Goal: Task Accomplishment & Management: Manage account settings

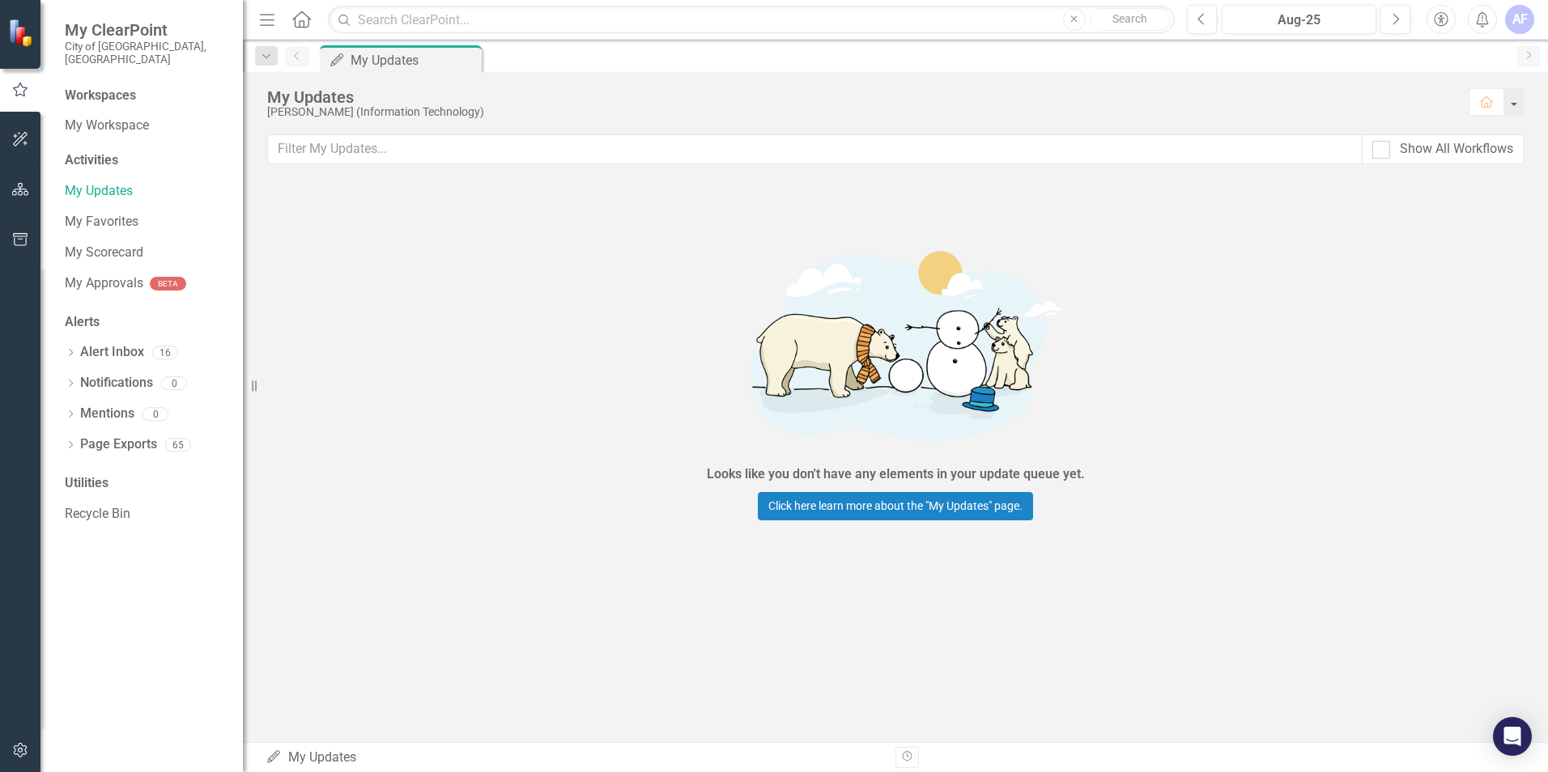
click at [94, 87] on div "Workspaces" at bounding box center [100, 96] width 71 height 19
click at [87, 117] on link "My Workspace" at bounding box center [146, 126] width 162 height 19
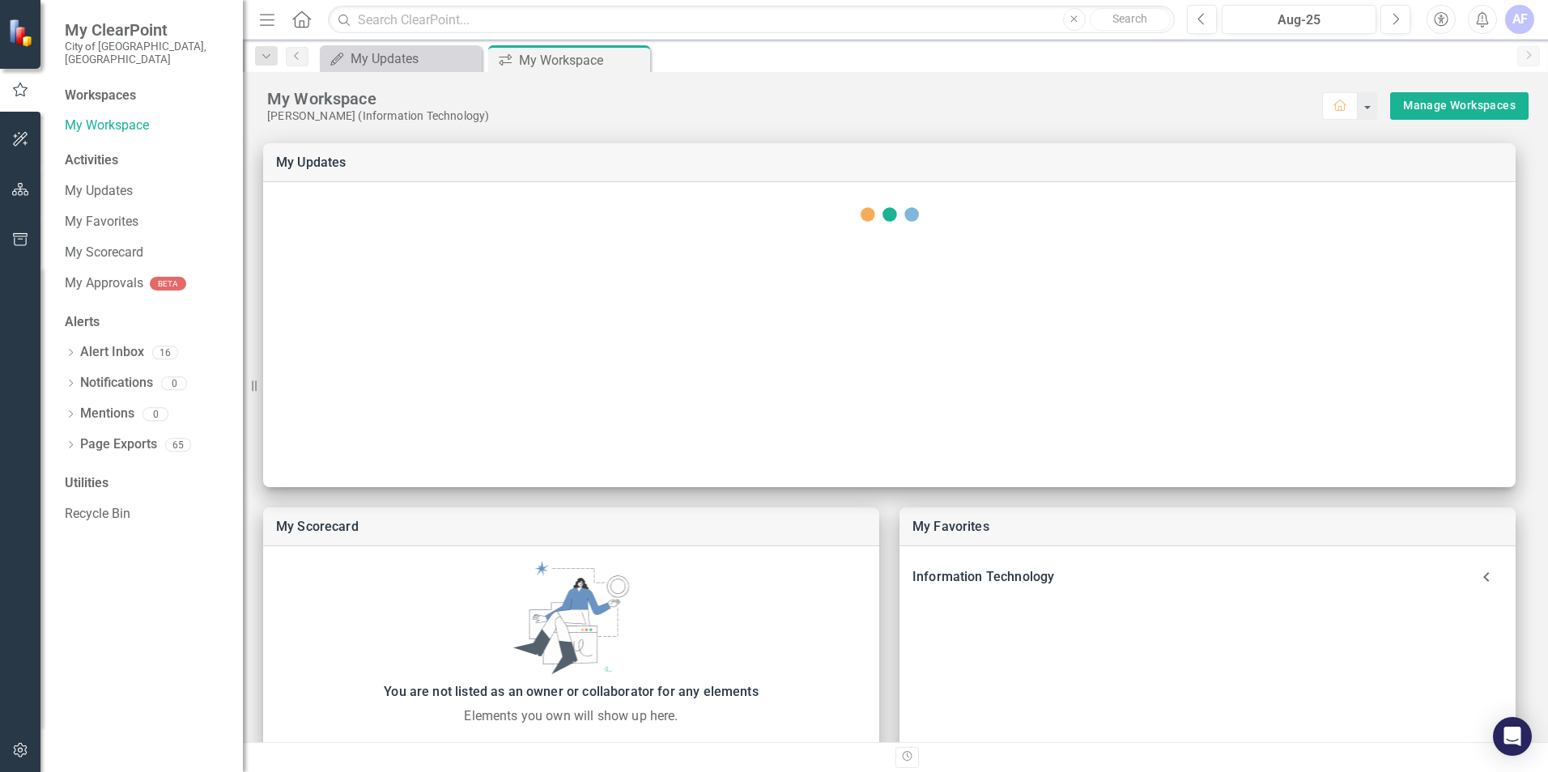
click at [95, 151] on div "Activities" at bounding box center [146, 160] width 162 height 19
click at [104, 245] on link "My Scorecard" at bounding box center [146, 253] width 162 height 19
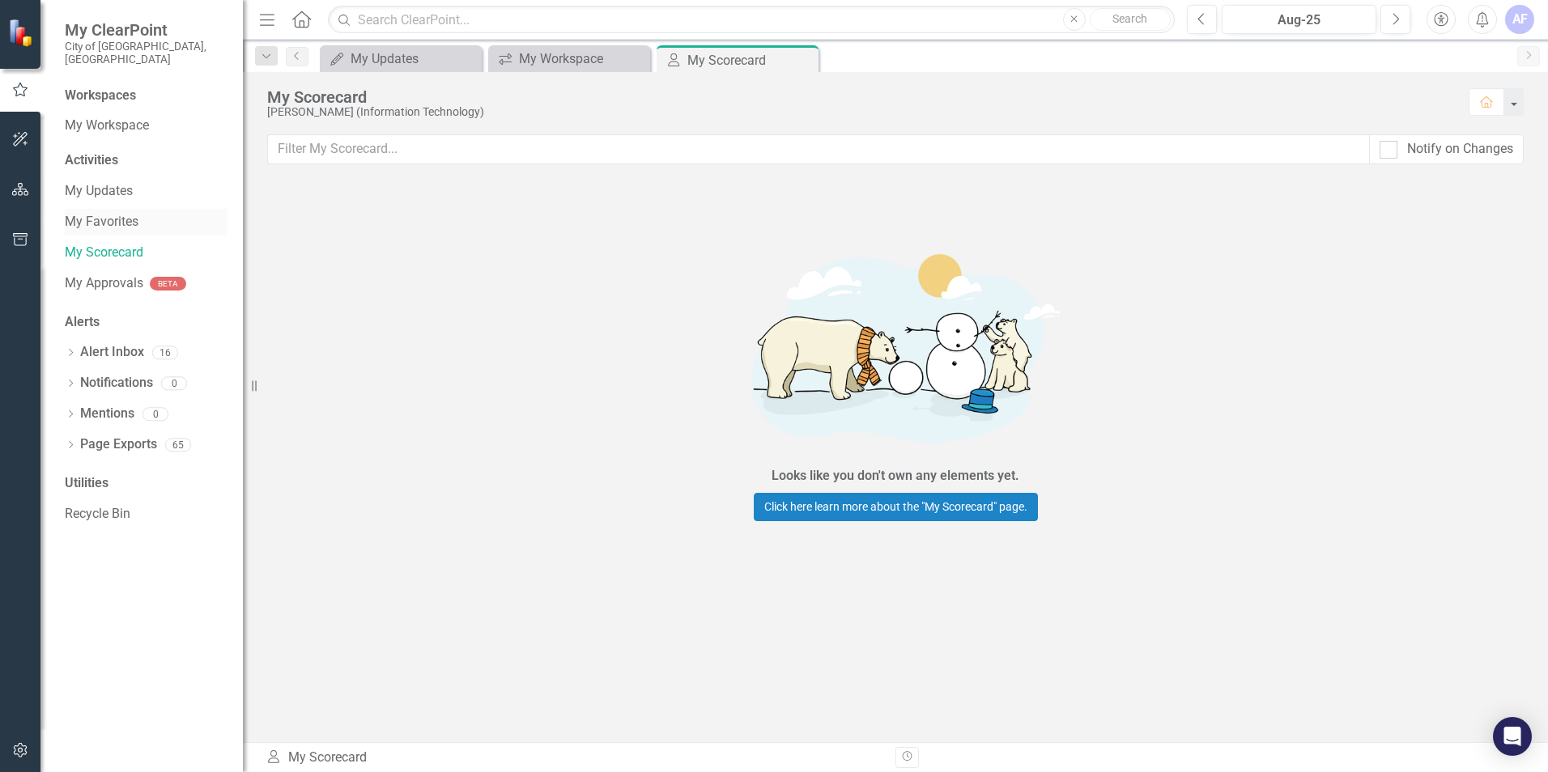
click at [94, 213] on link "My Favorites" at bounding box center [146, 222] width 162 height 19
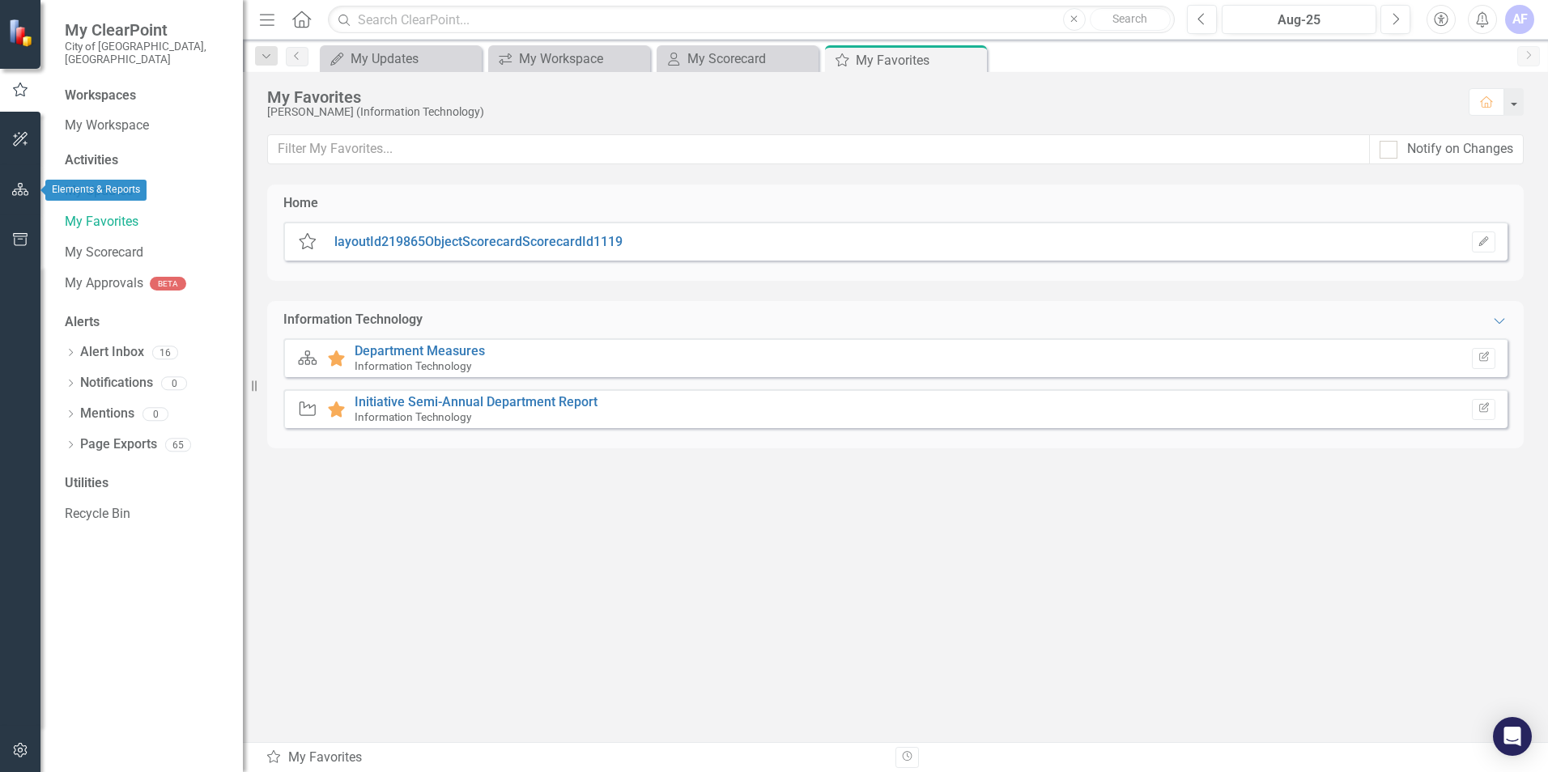
click at [27, 189] on icon "button" at bounding box center [20, 189] width 17 height 13
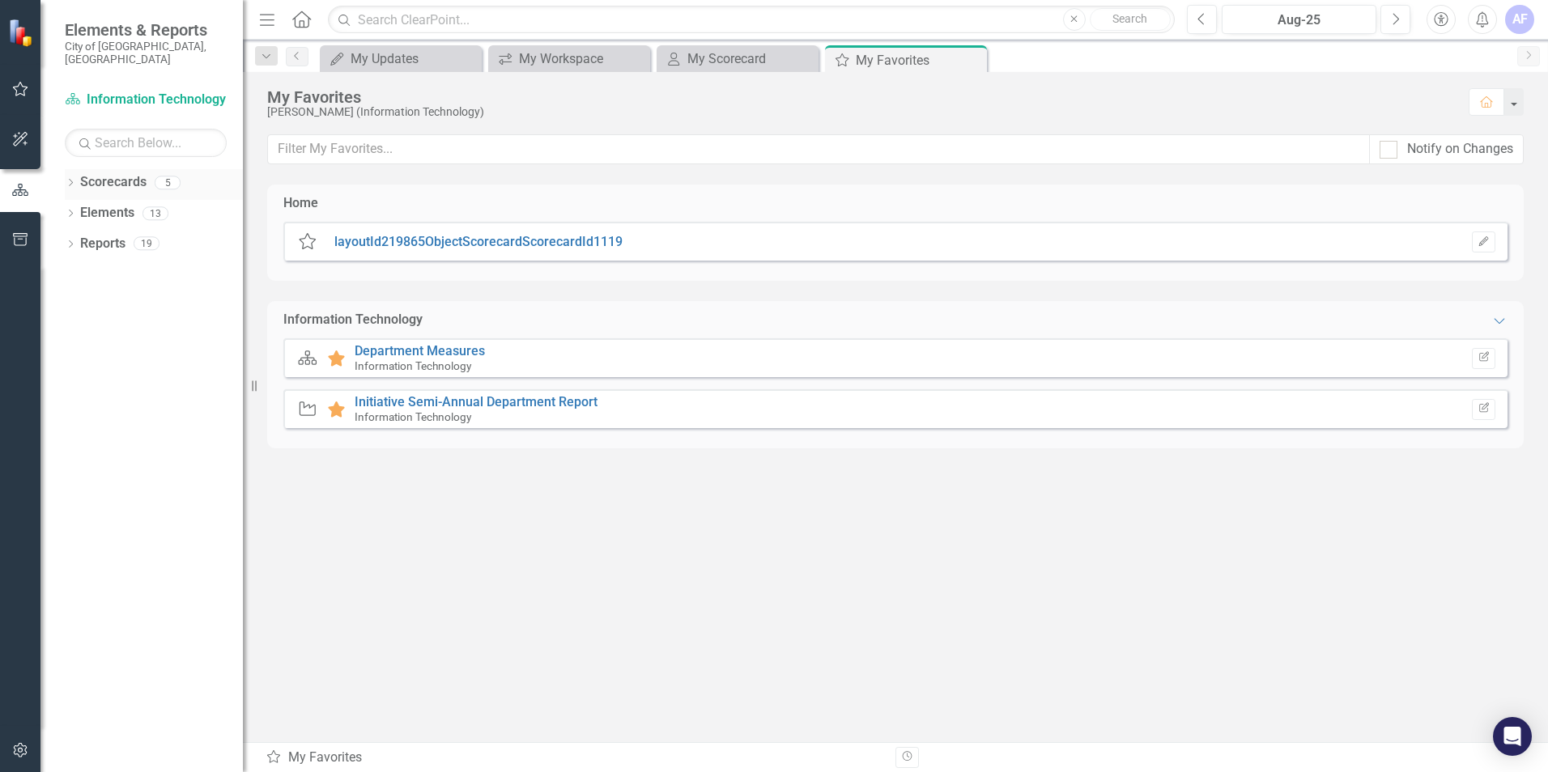
click at [70, 180] on icon "Dropdown" at bounding box center [70, 184] width 11 height 9
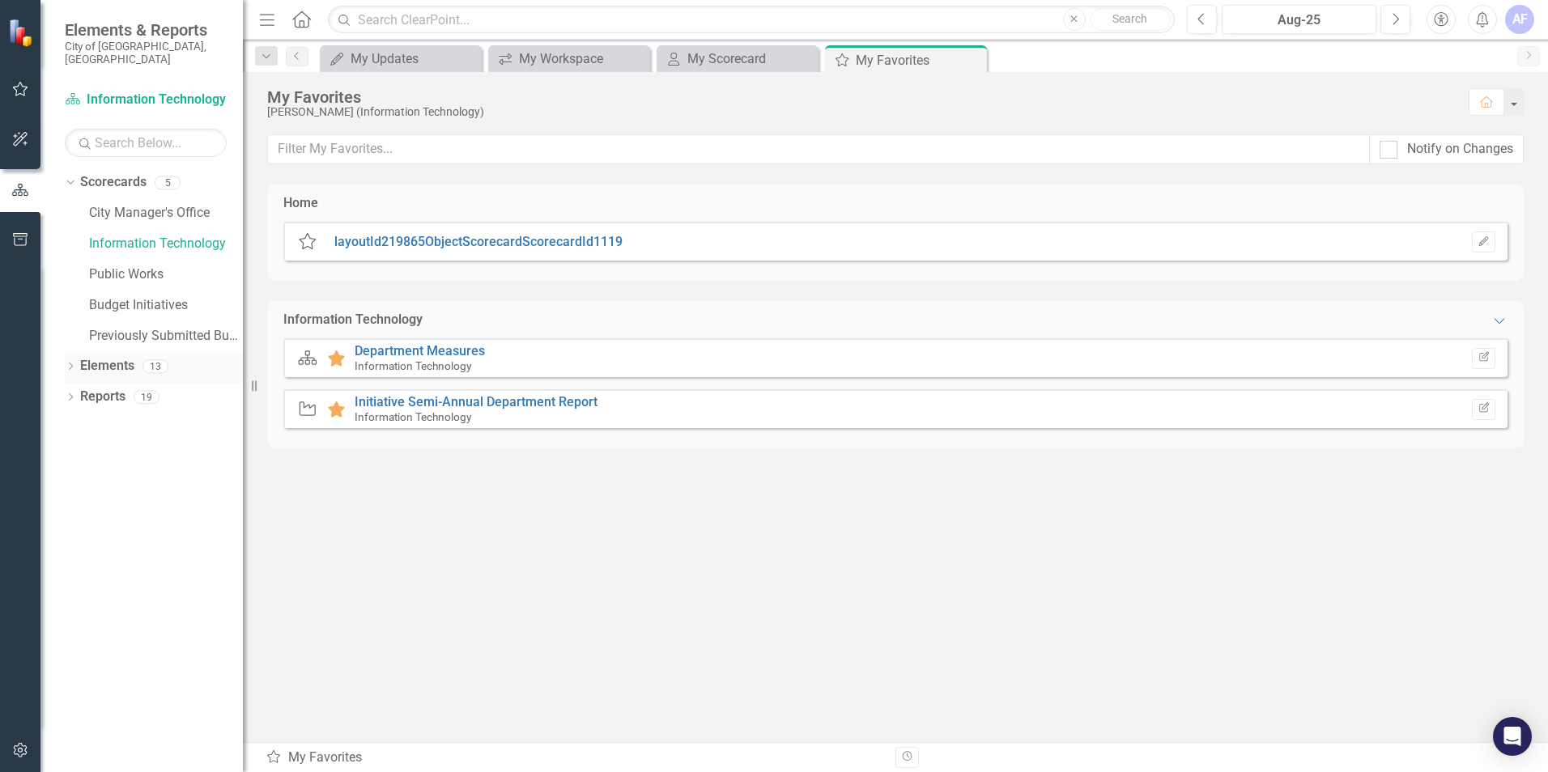
click at [73, 364] on icon "Dropdown" at bounding box center [70, 368] width 11 height 9
click at [70, 516] on icon at bounding box center [71, 519] width 4 height 7
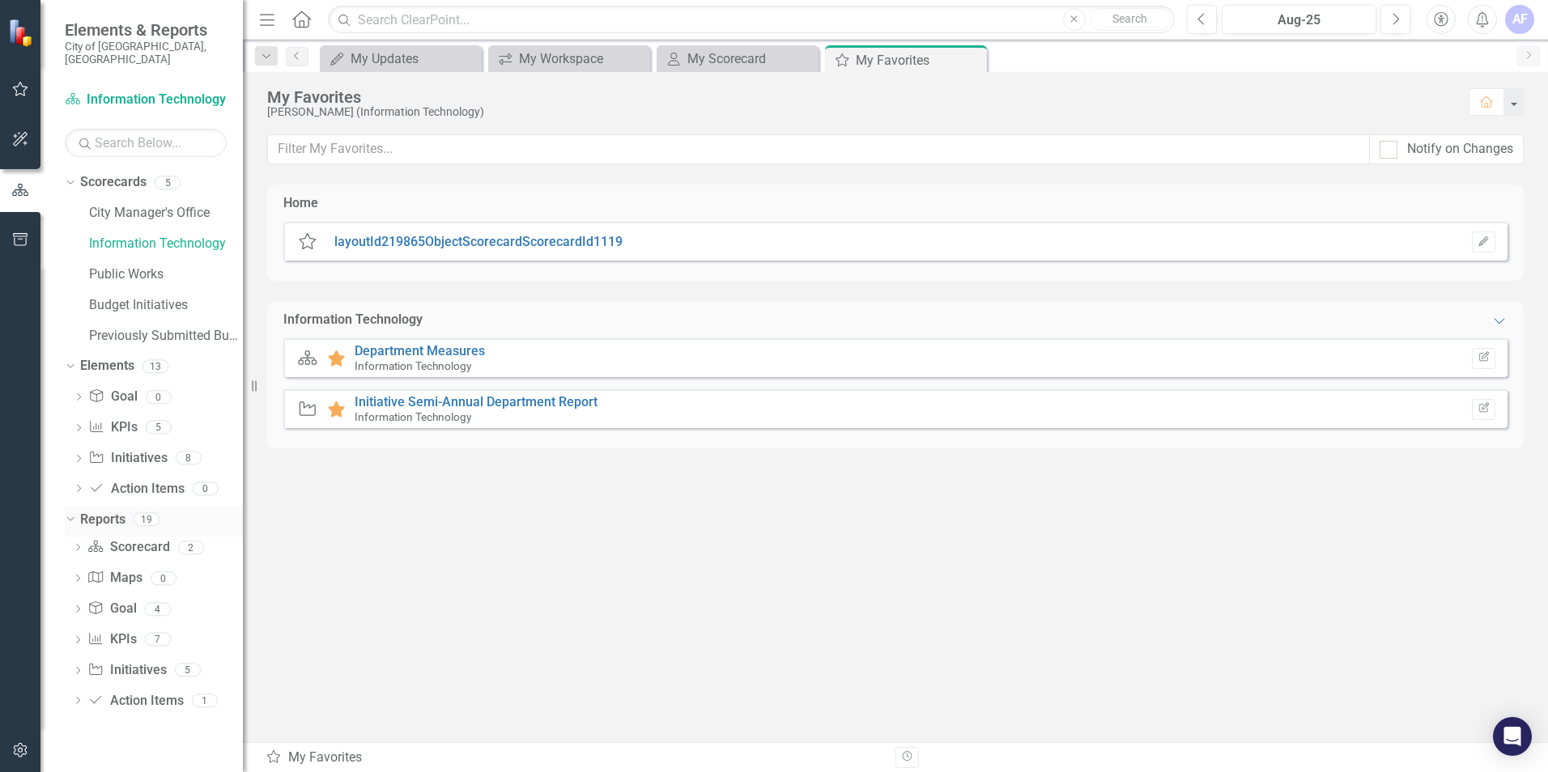
click at [70, 513] on icon "Dropdown" at bounding box center [68, 518] width 9 height 11
click at [114, 449] on link "Initiative Initiatives" at bounding box center [127, 458] width 79 height 19
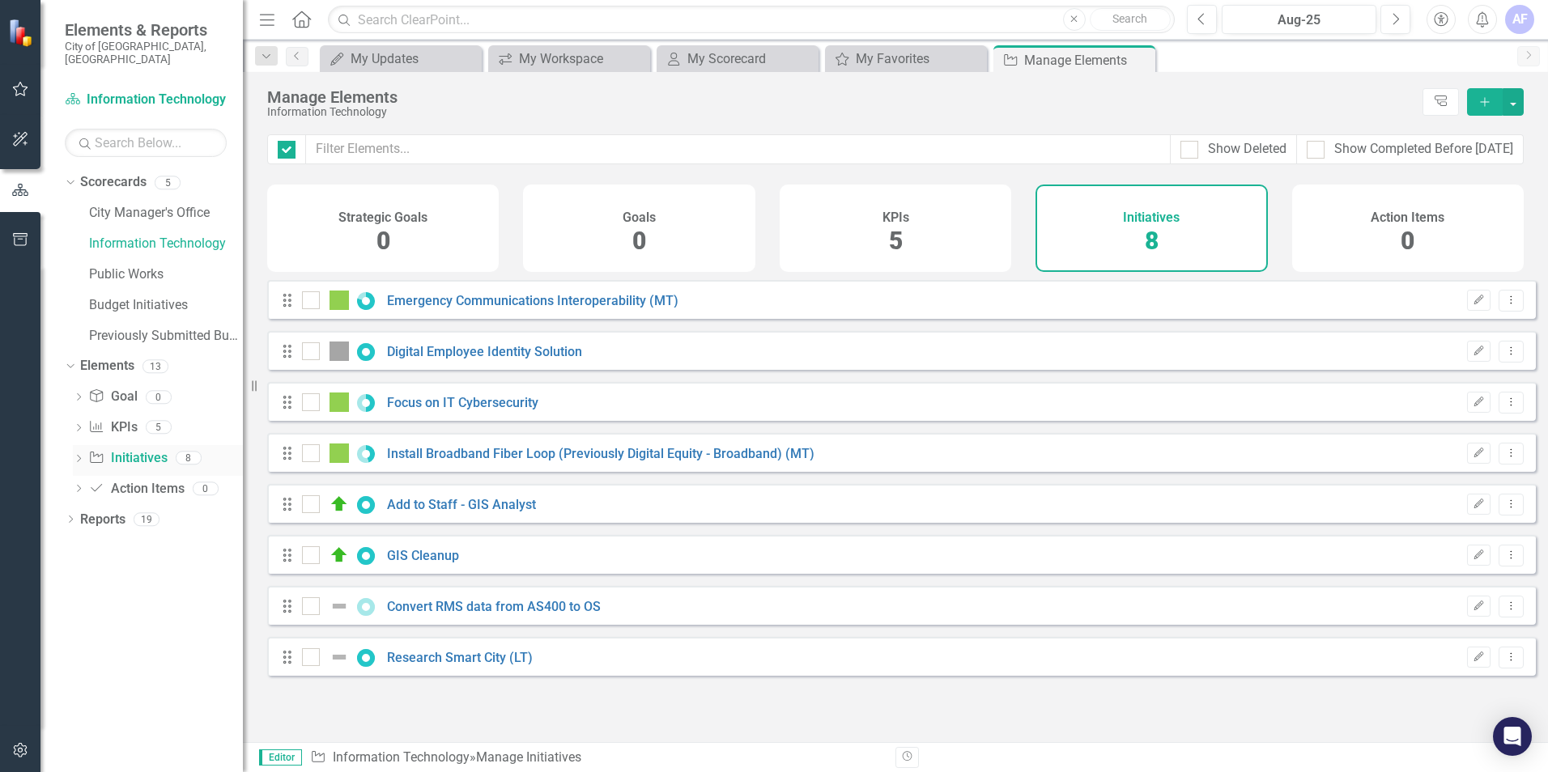
checkbox input "false"
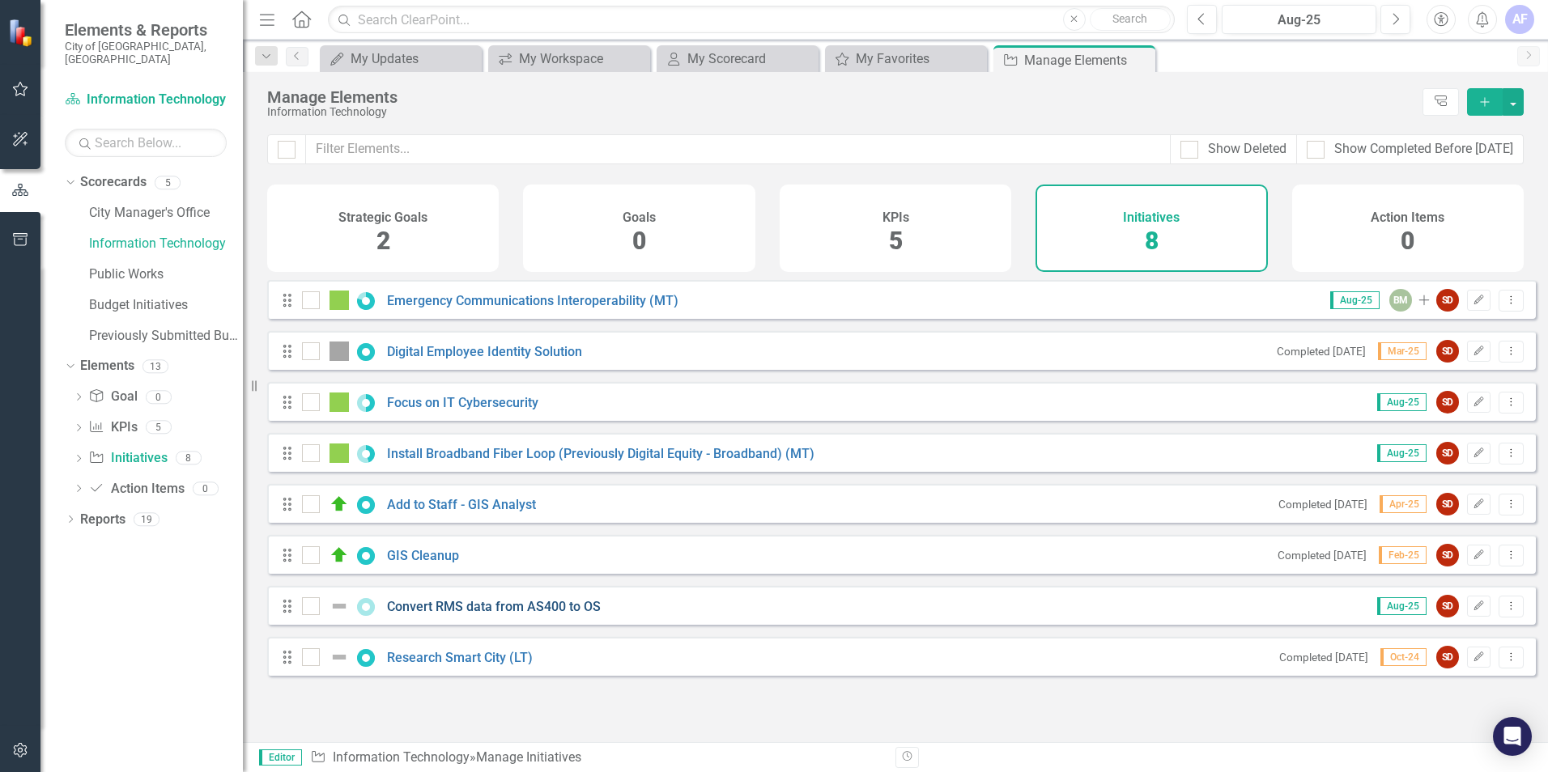
click at [509, 615] on link "Convert RMS data from AS400 to OS" at bounding box center [494, 606] width 214 height 15
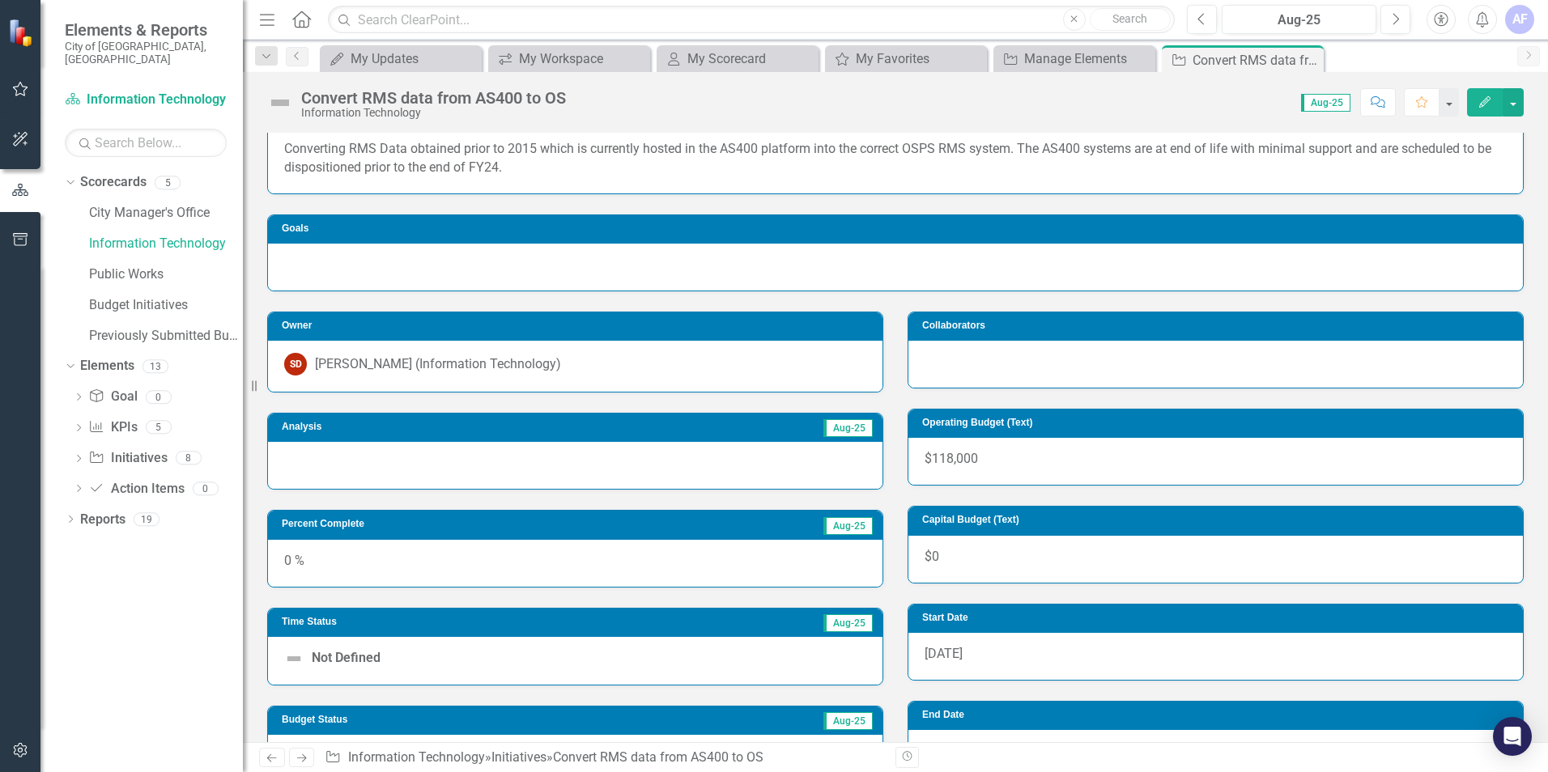
scroll to position [11, 0]
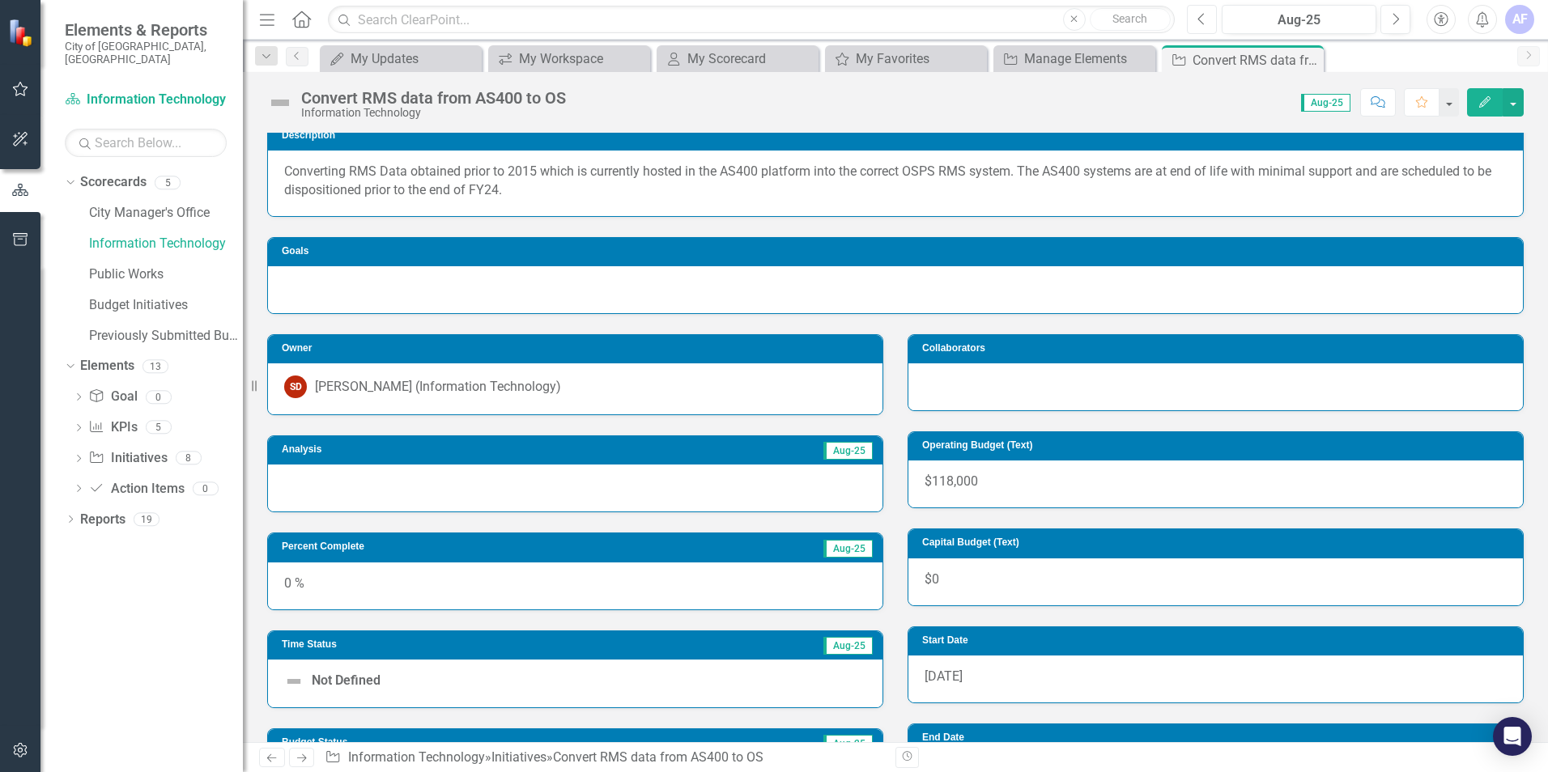
click at [1199, 15] on icon "Previous" at bounding box center [1201, 19] width 9 height 15
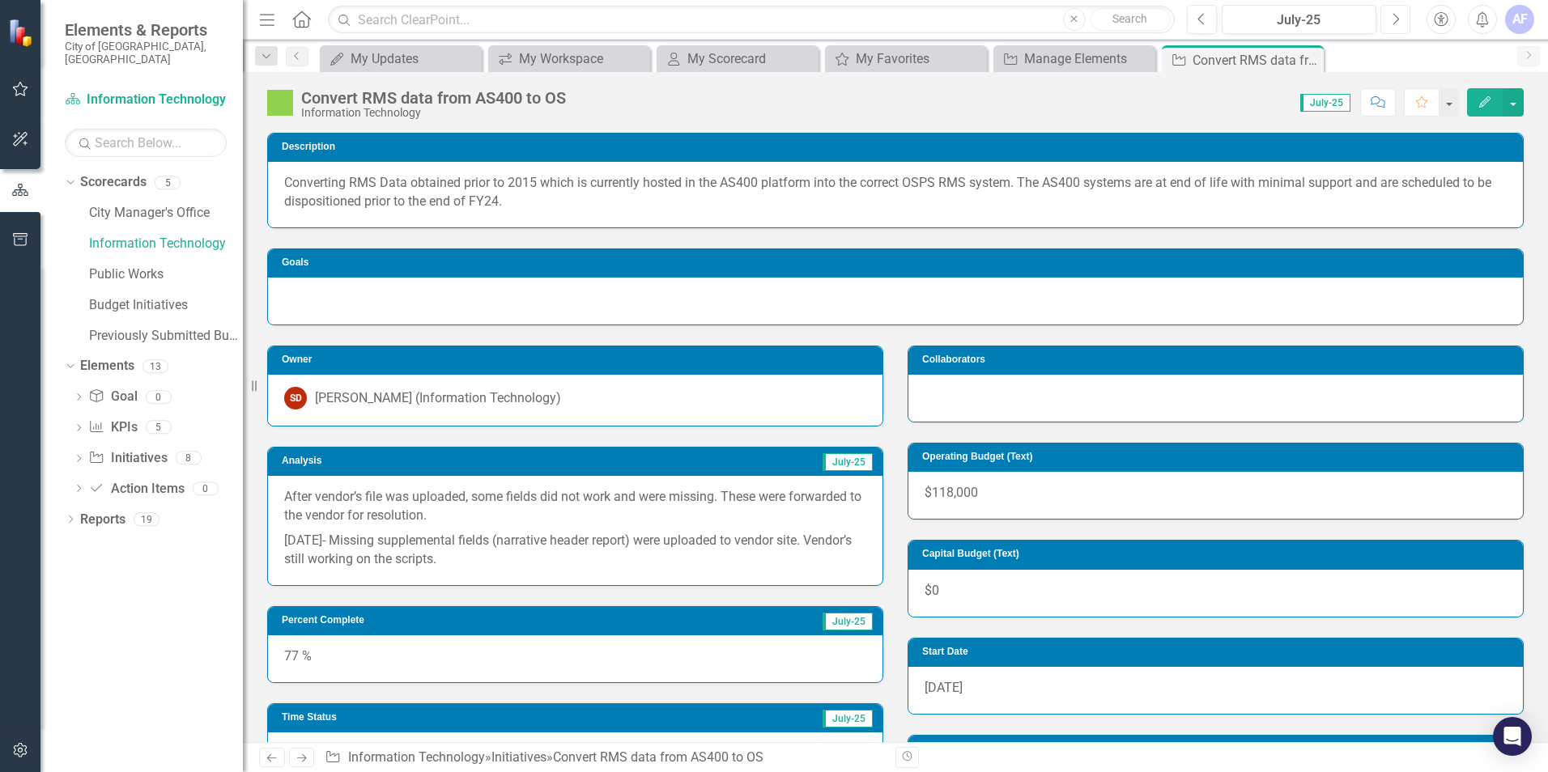
click at [1393, 22] on icon "Next" at bounding box center [1395, 19] width 9 height 15
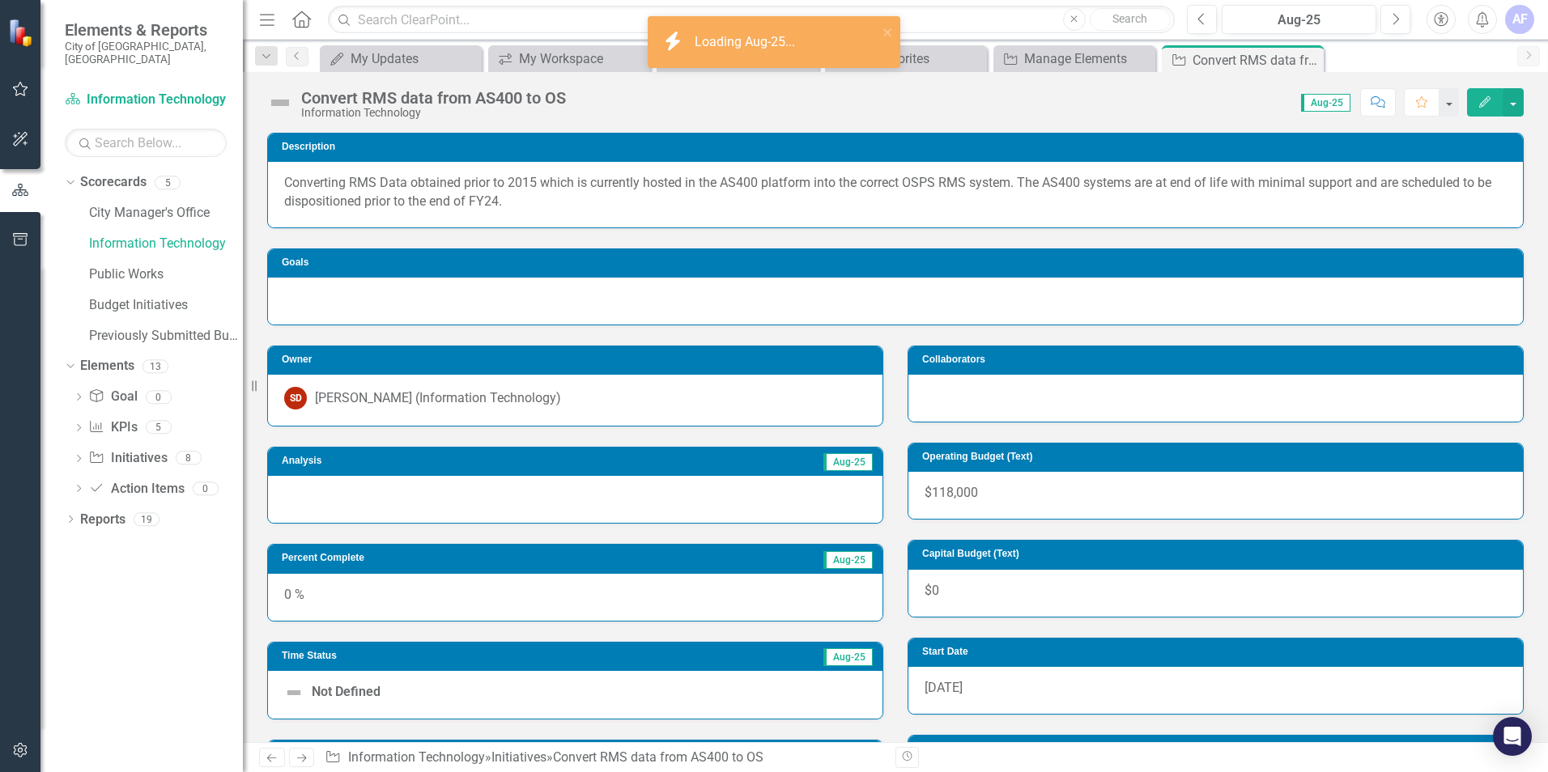
click at [357, 504] on div at bounding box center [575, 499] width 615 height 47
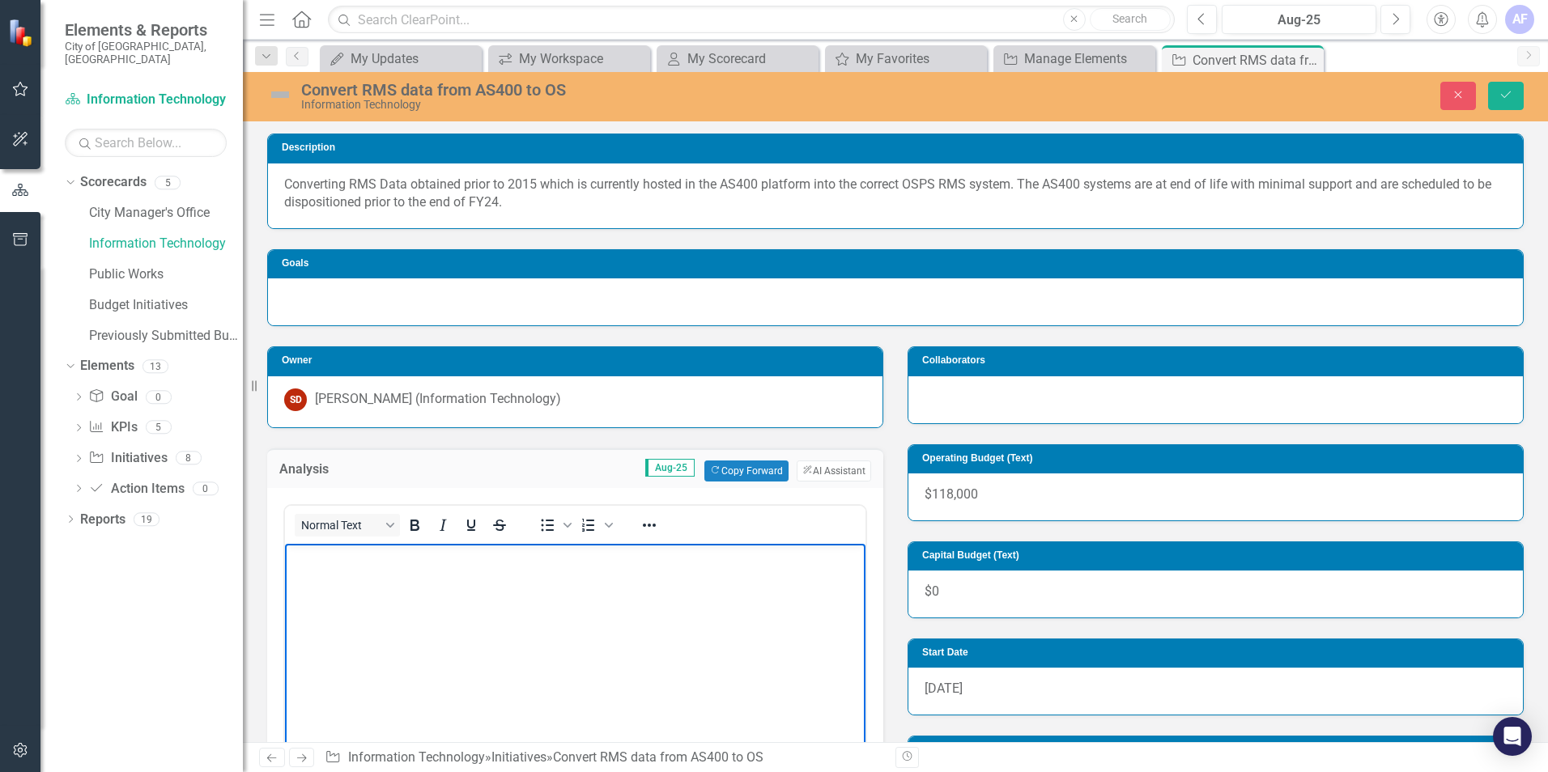
click at [381, 575] on body "Rich Text Area. Press ALT-0 for help." at bounding box center [575, 664] width 581 height 243
click at [371, 598] on body "Rich Text Area. Press ALT-0 for help." at bounding box center [575, 664] width 581 height 243
drag, startPoint x: 654, startPoint y: 558, endPoint x: 267, endPoint y: 572, distance: 387.3
click at [285, 572] on html "Reached out to vendor for an update, waiting on a response." at bounding box center [575, 664] width 581 height 243
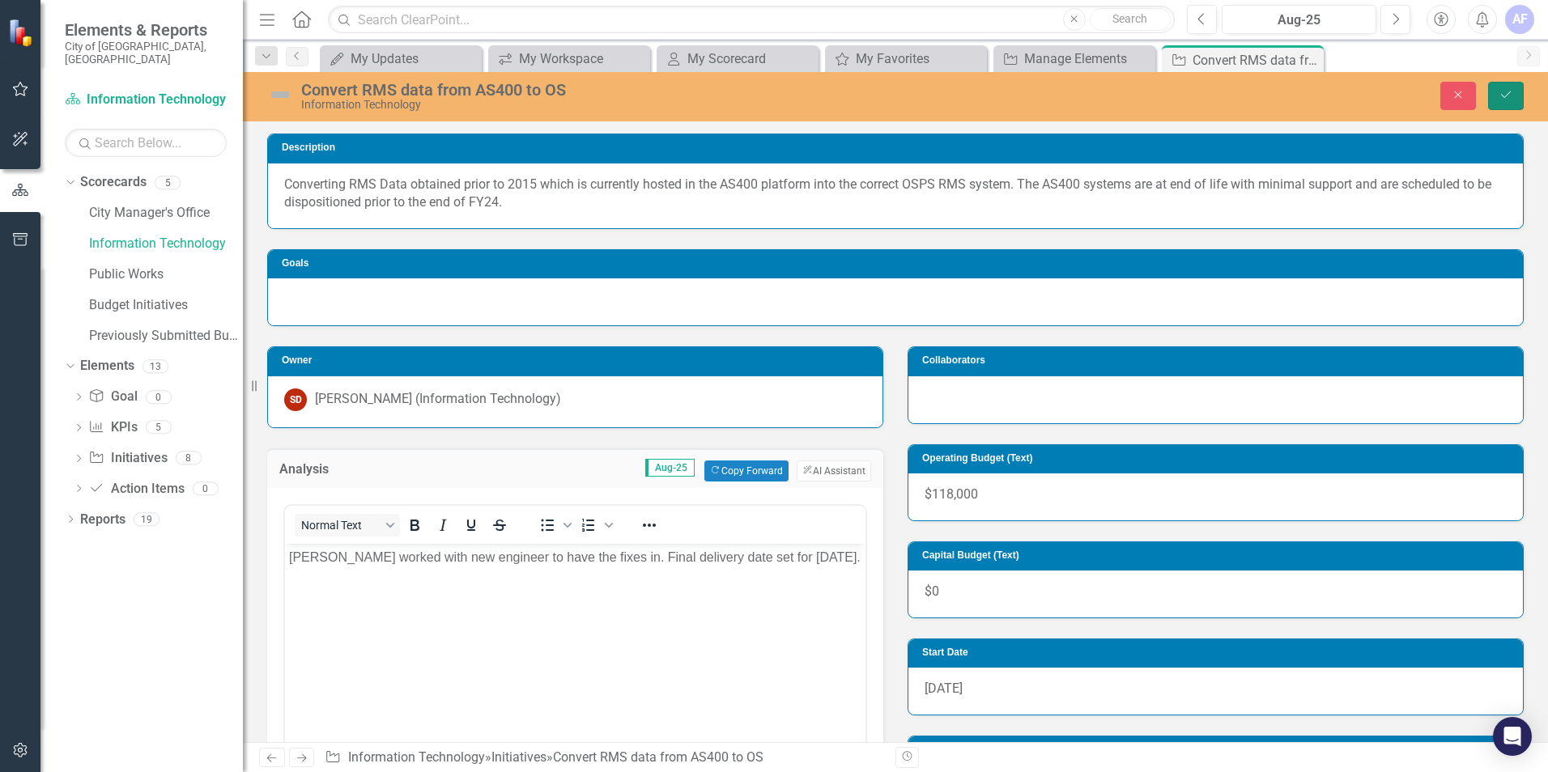
click at [1508, 83] on button "Save" at bounding box center [1506, 96] width 36 height 28
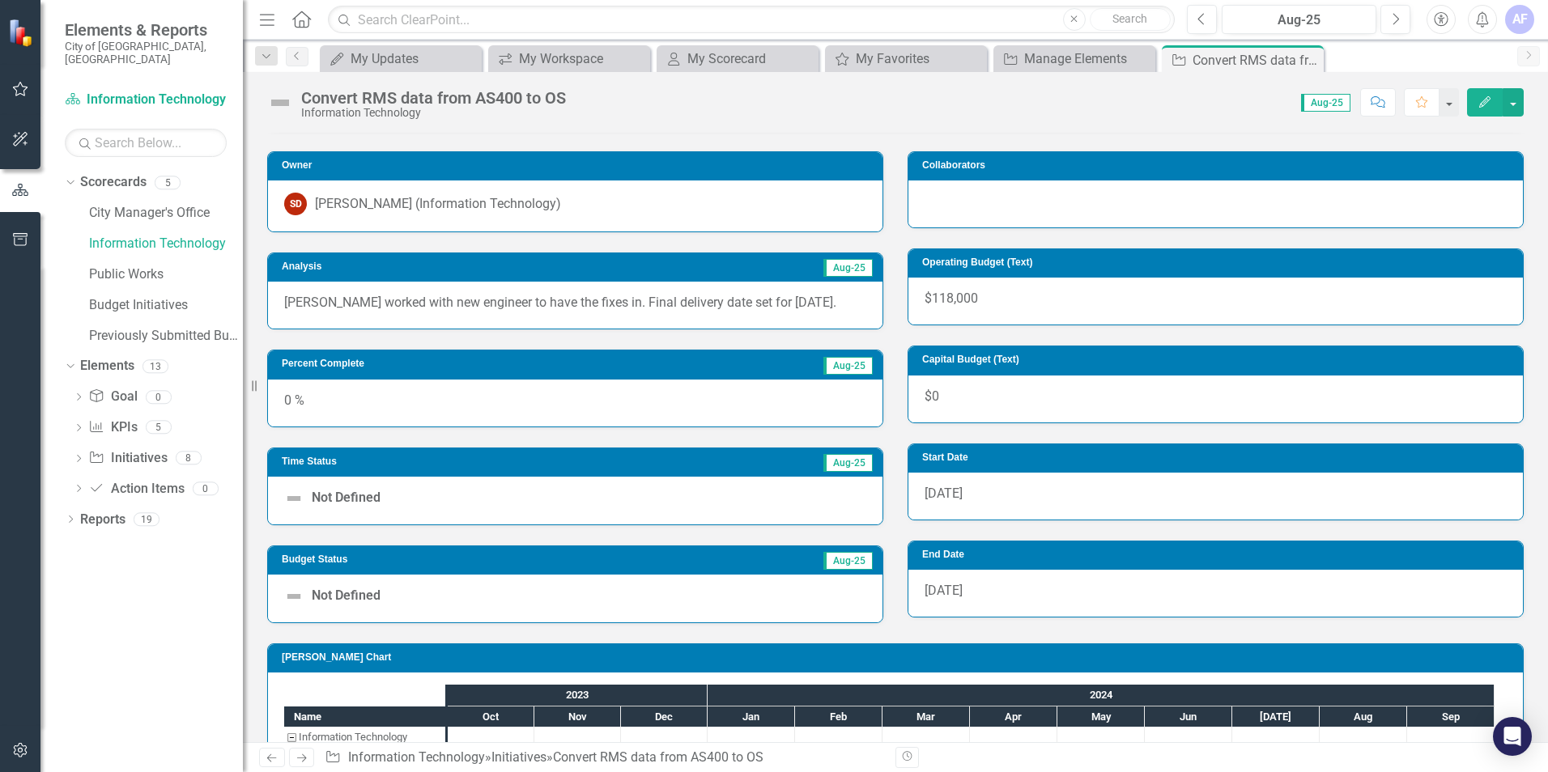
scroll to position [254, 0]
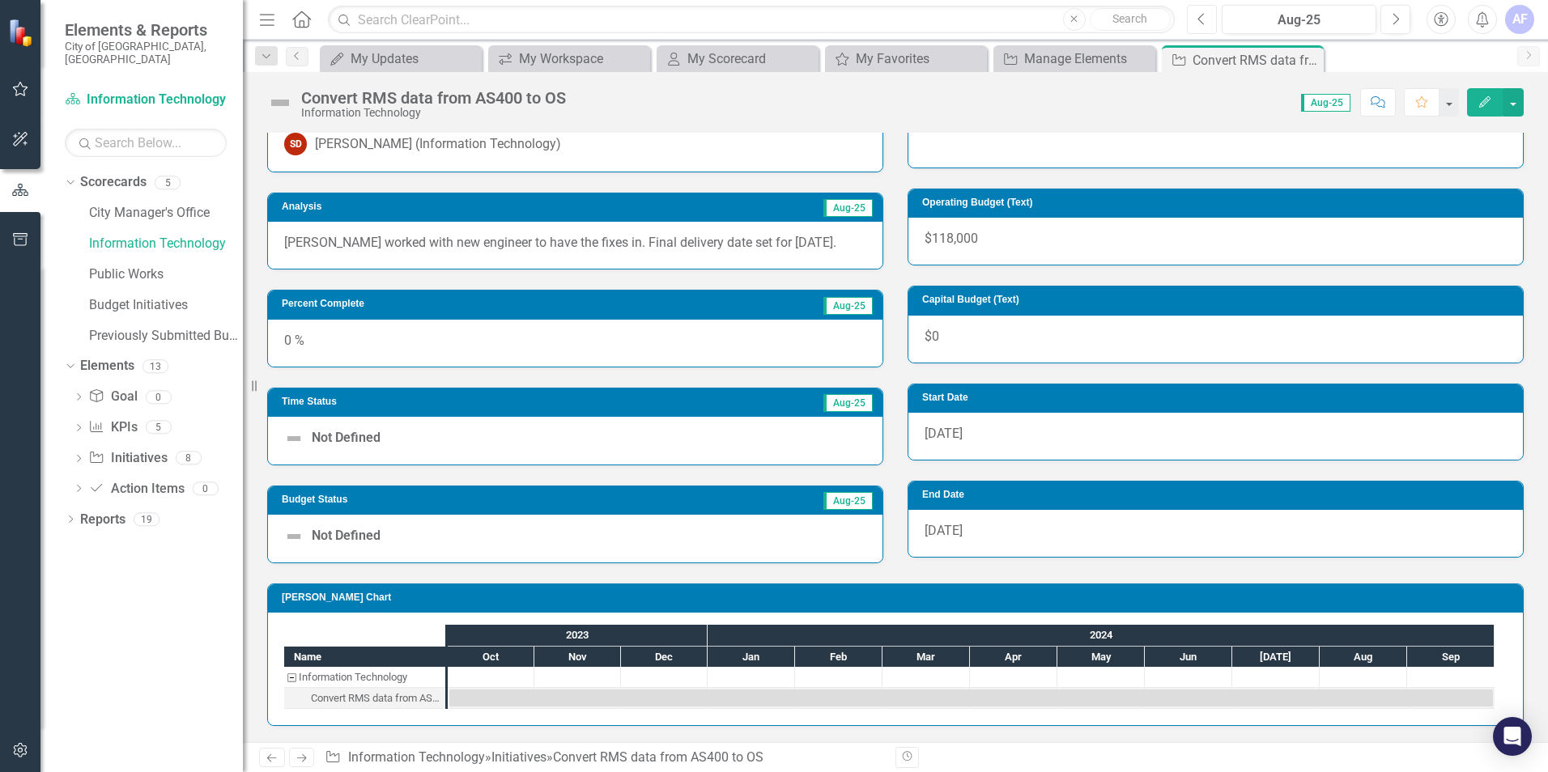
click at [1201, 18] on icon "Previous" at bounding box center [1201, 19] width 9 height 15
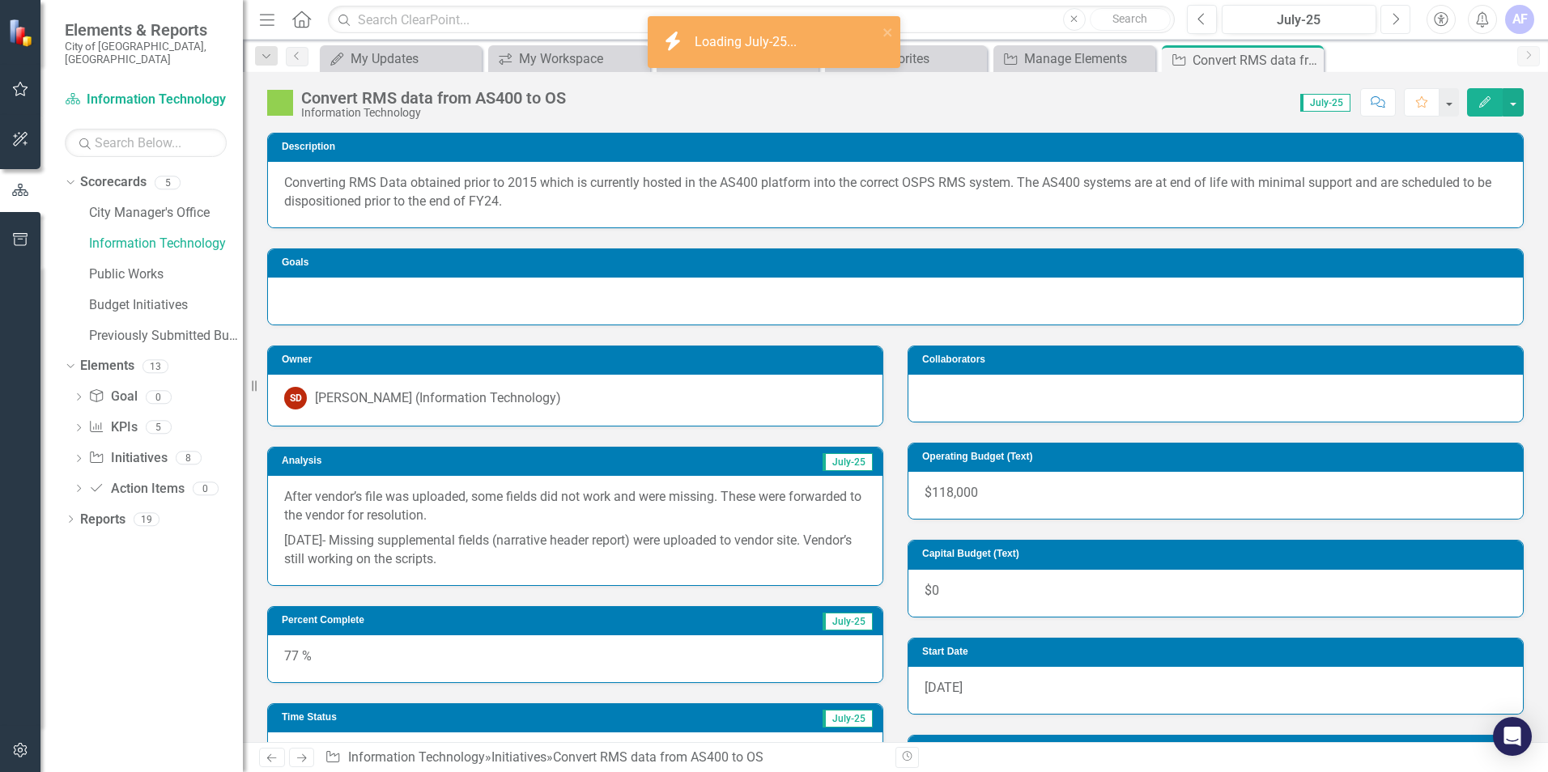
click at [1392, 16] on icon "Next" at bounding box center [1395, 19] width 9 height 15
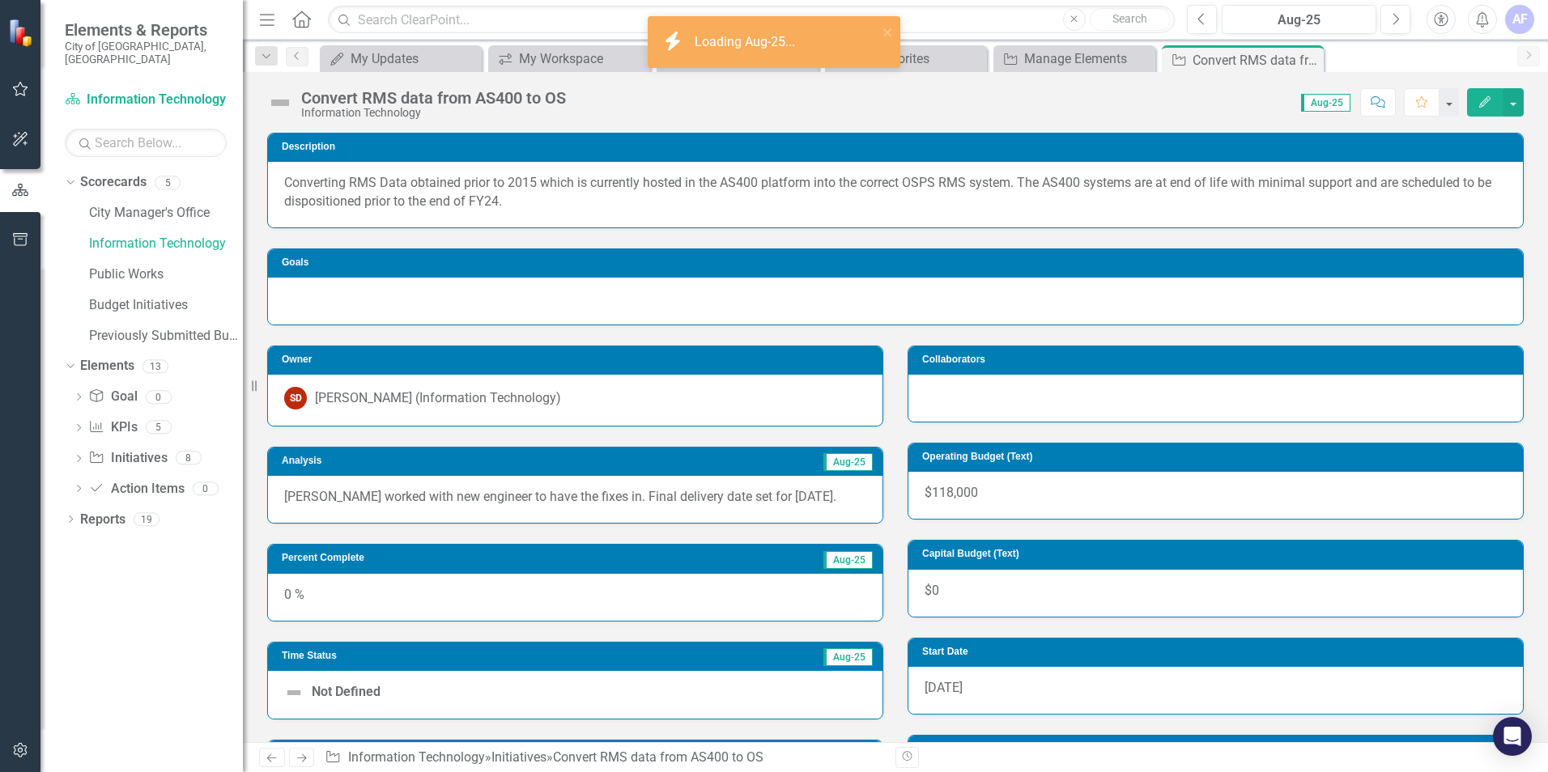
click at [602, 599] on div "0 %" at bounding box center [575, 597] width 615 height 47
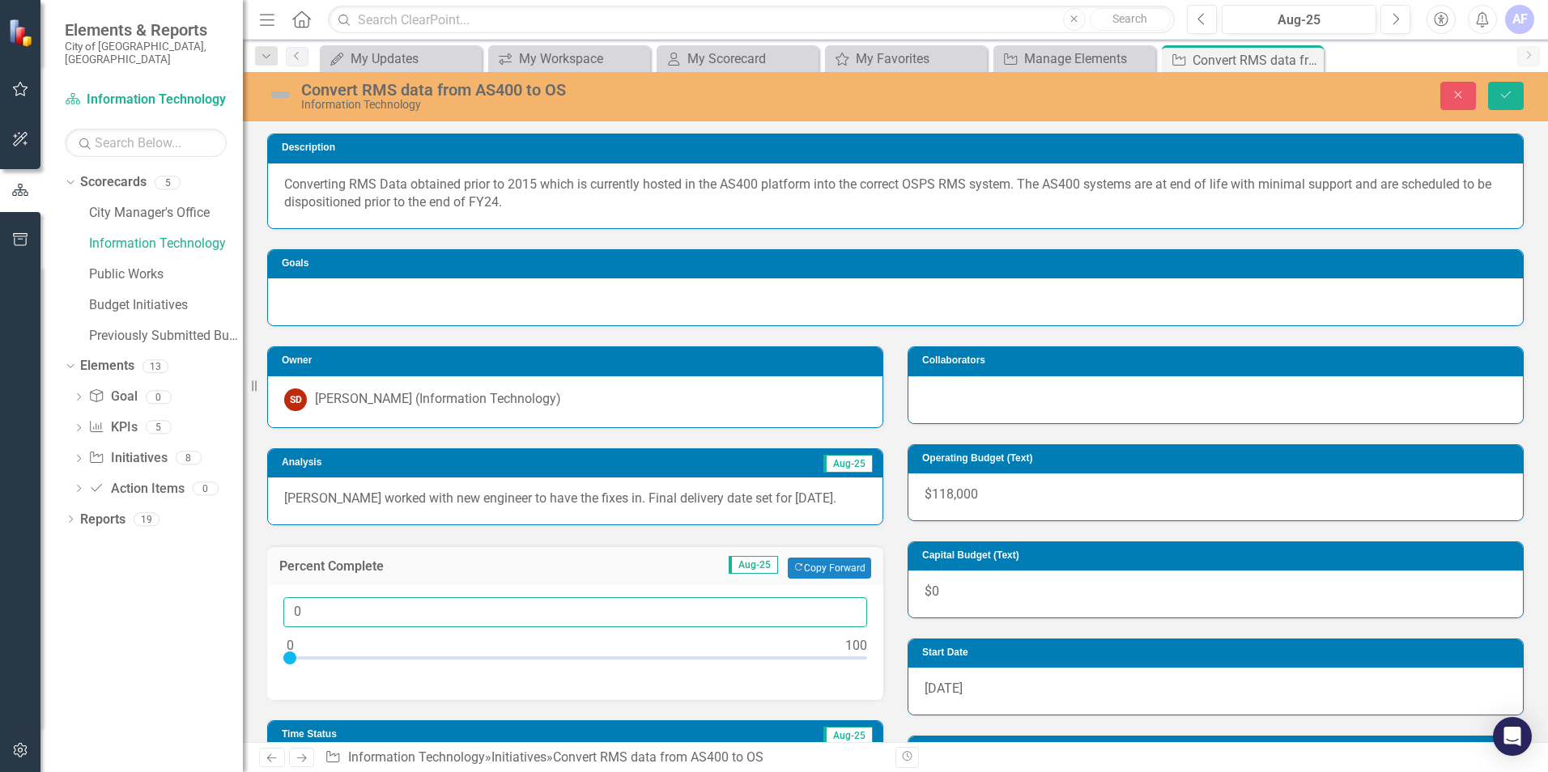
click at [636, 613] on input "0" at bounding box center [575, 613] width 584 height 30
click at [622, 655] on div at bounding box center [575, 662] width 584 height 20
click at [679, 656] on div at bounding box center [575, 662] width 584 height 20
click at [708, 655] on div at bounding box center [575, 662] width 584 height 20
click at [726, 653] on div at bounding box center [575, 662] width 584 height 20
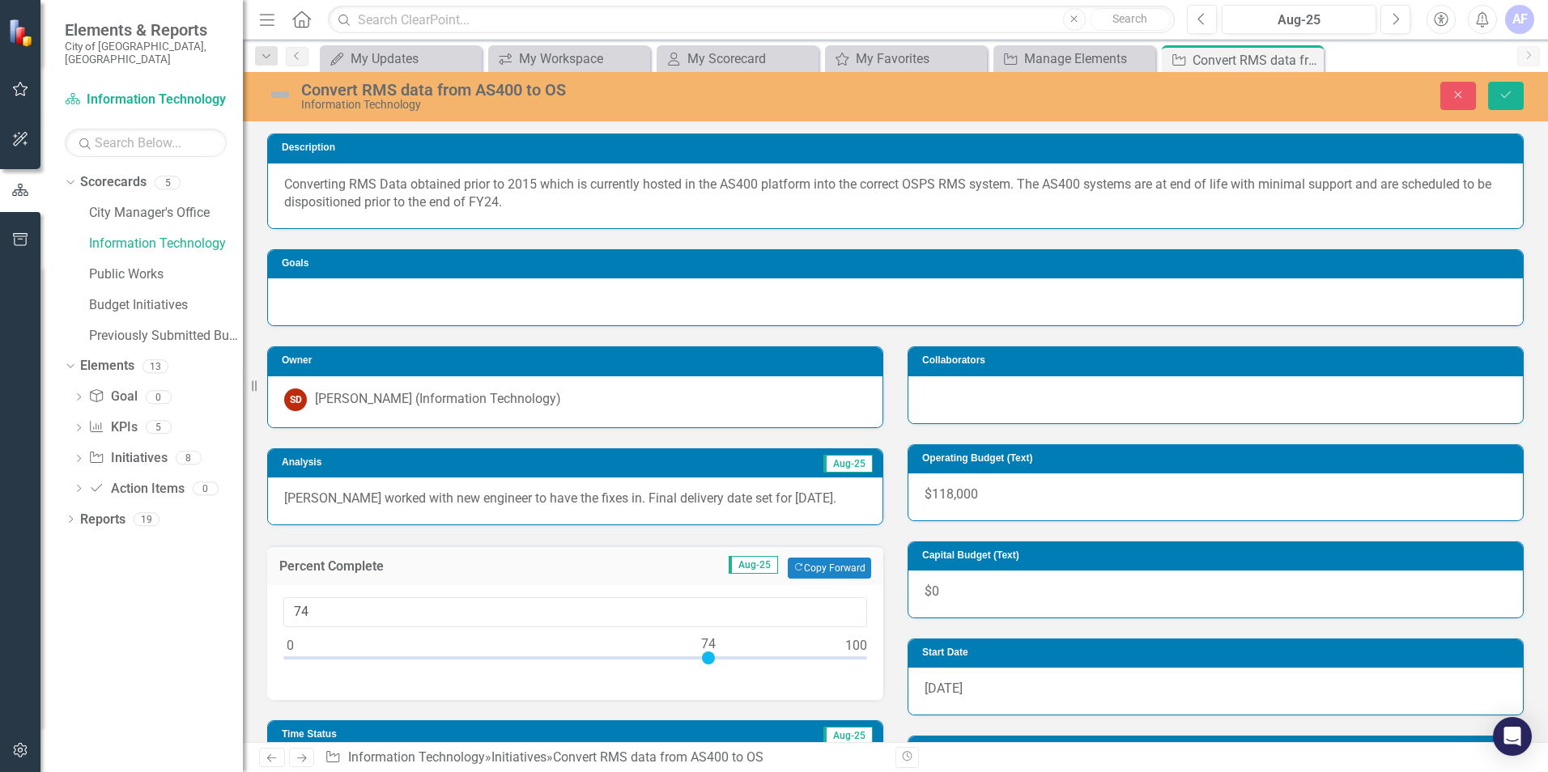
type input "77"
click at [1503, 97] on icon "Save" at bounding box center [1506, 94] width 15 height 11
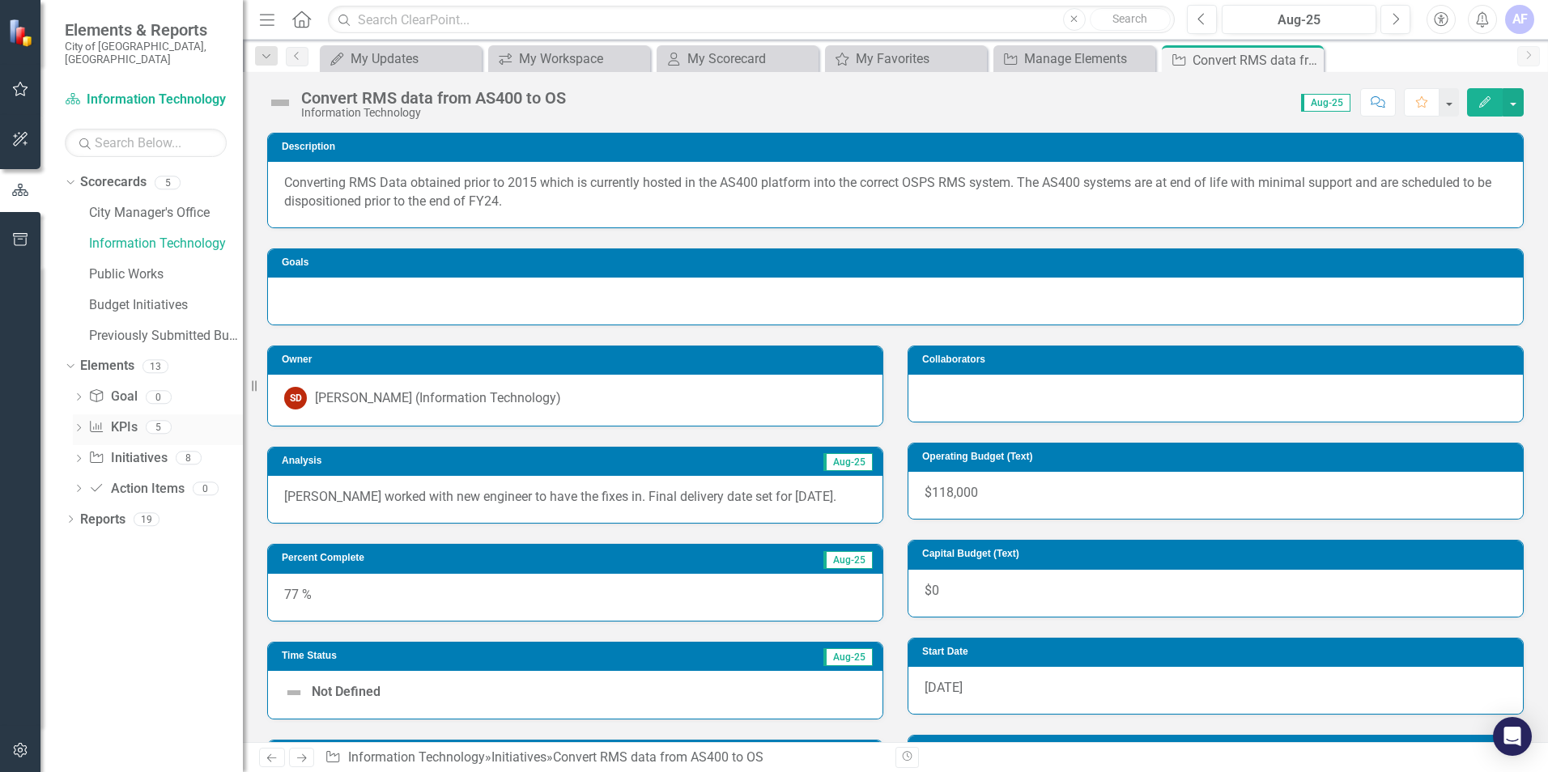
click at [122, 419] on link "KPI KPIs" at bounding box center [112, 428] width 49 height 19
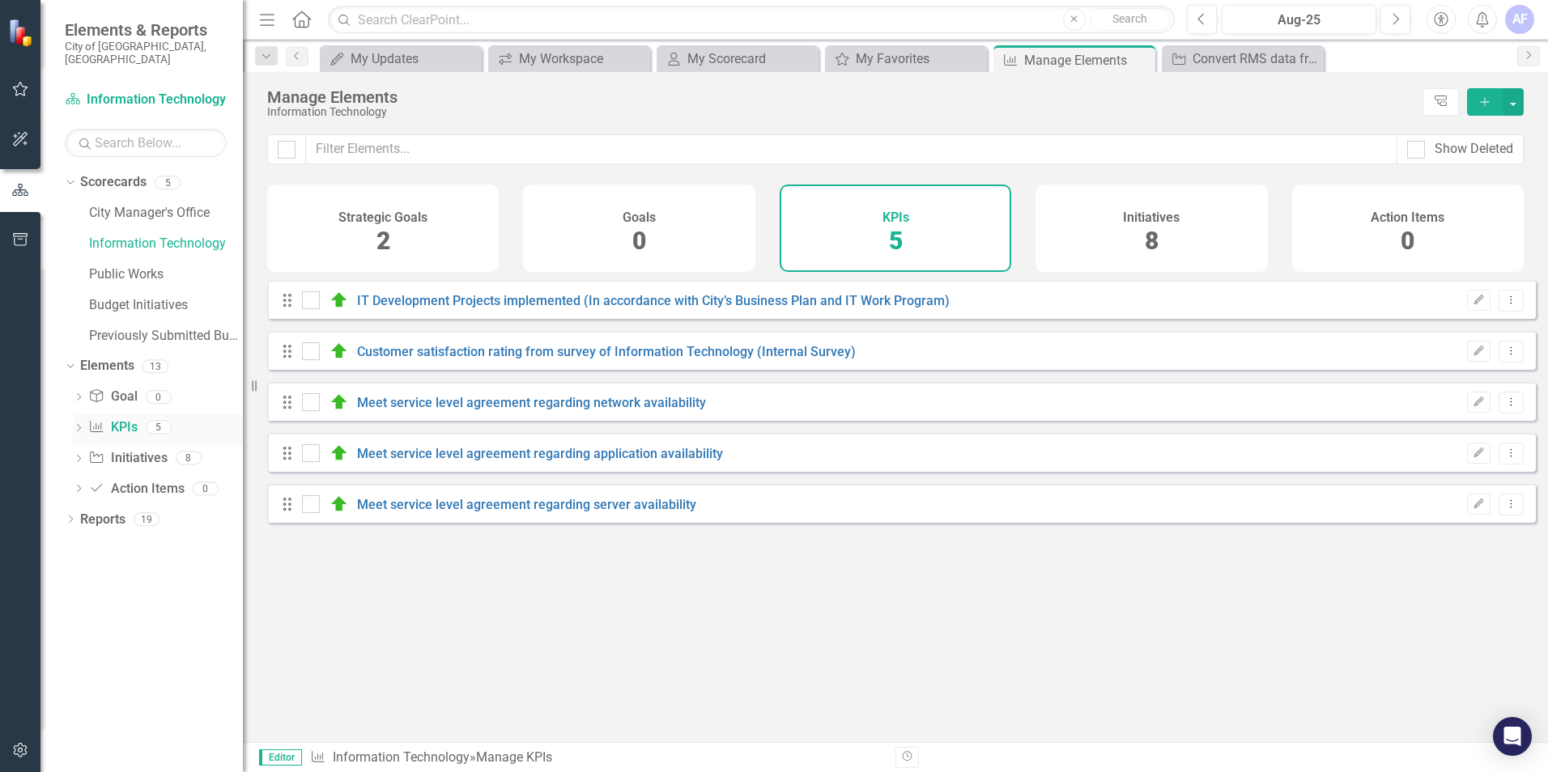
checkbox input "false"
click at [547, 410] on link "Meet service level agreement regarding network availability" at bounding box center [531, 402] width 349 height 15
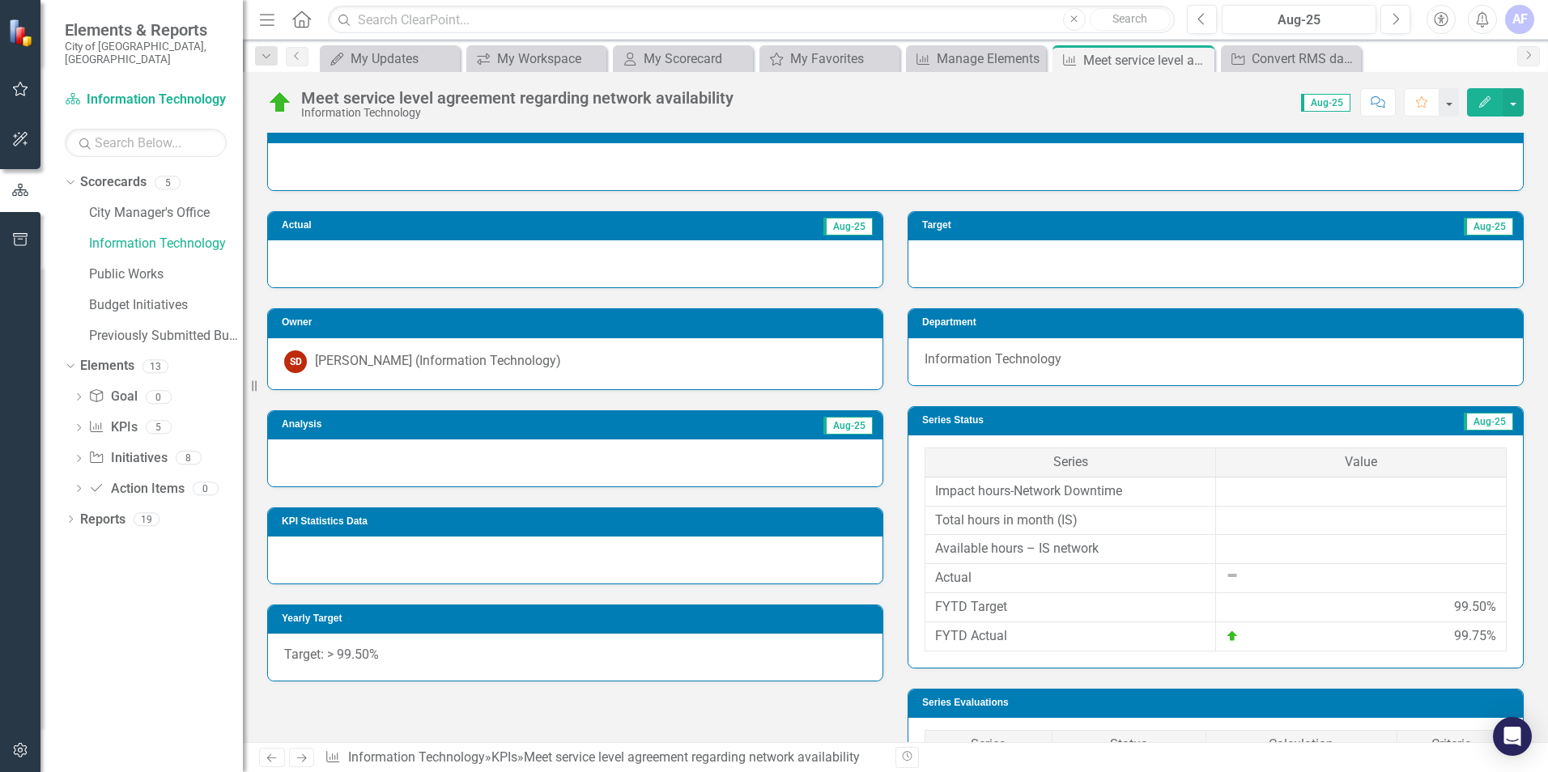
scroll to position [324, 0]
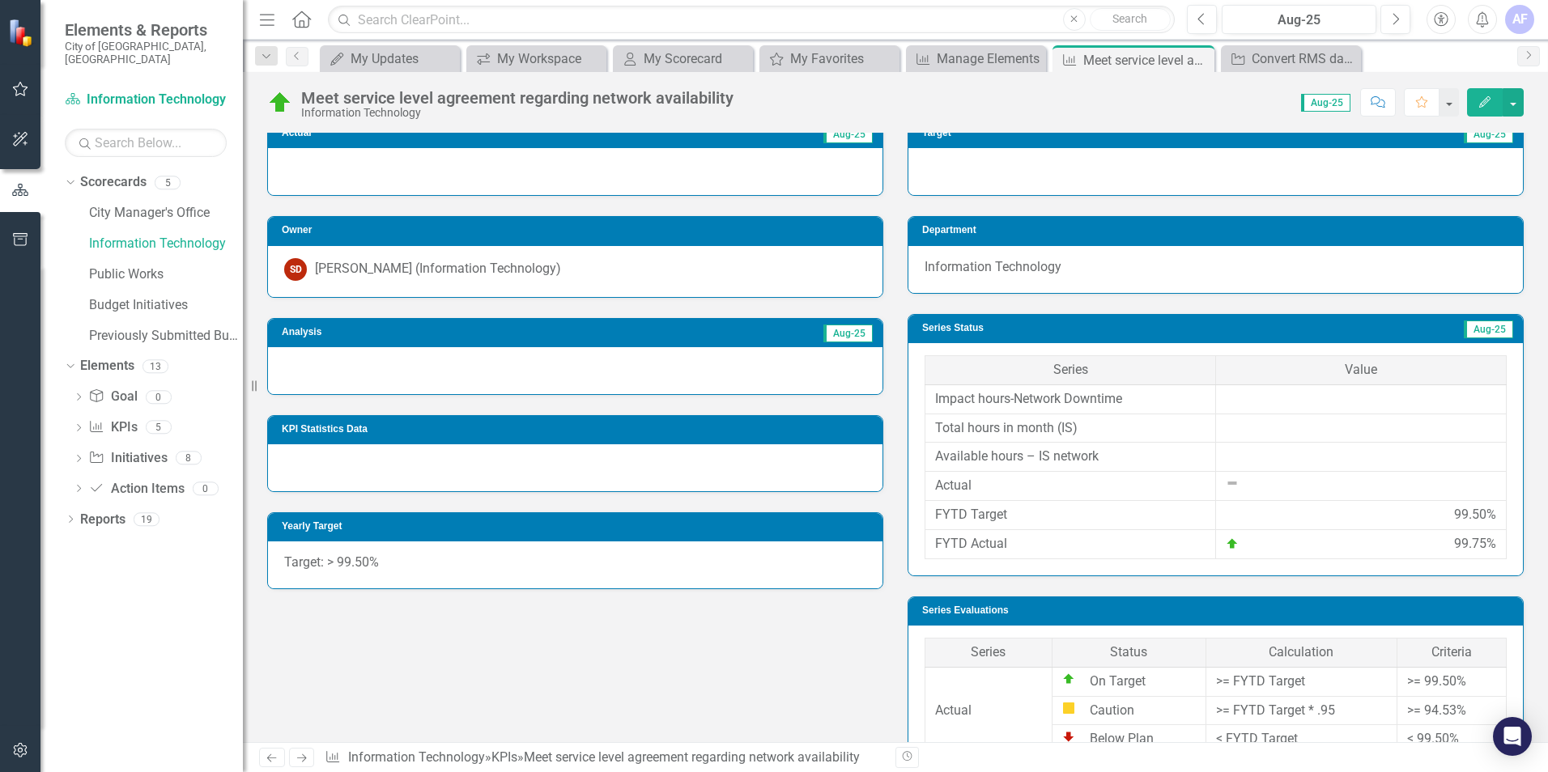
click at [397, 376] on div at bounding box center [575, 370] width 615 height 47
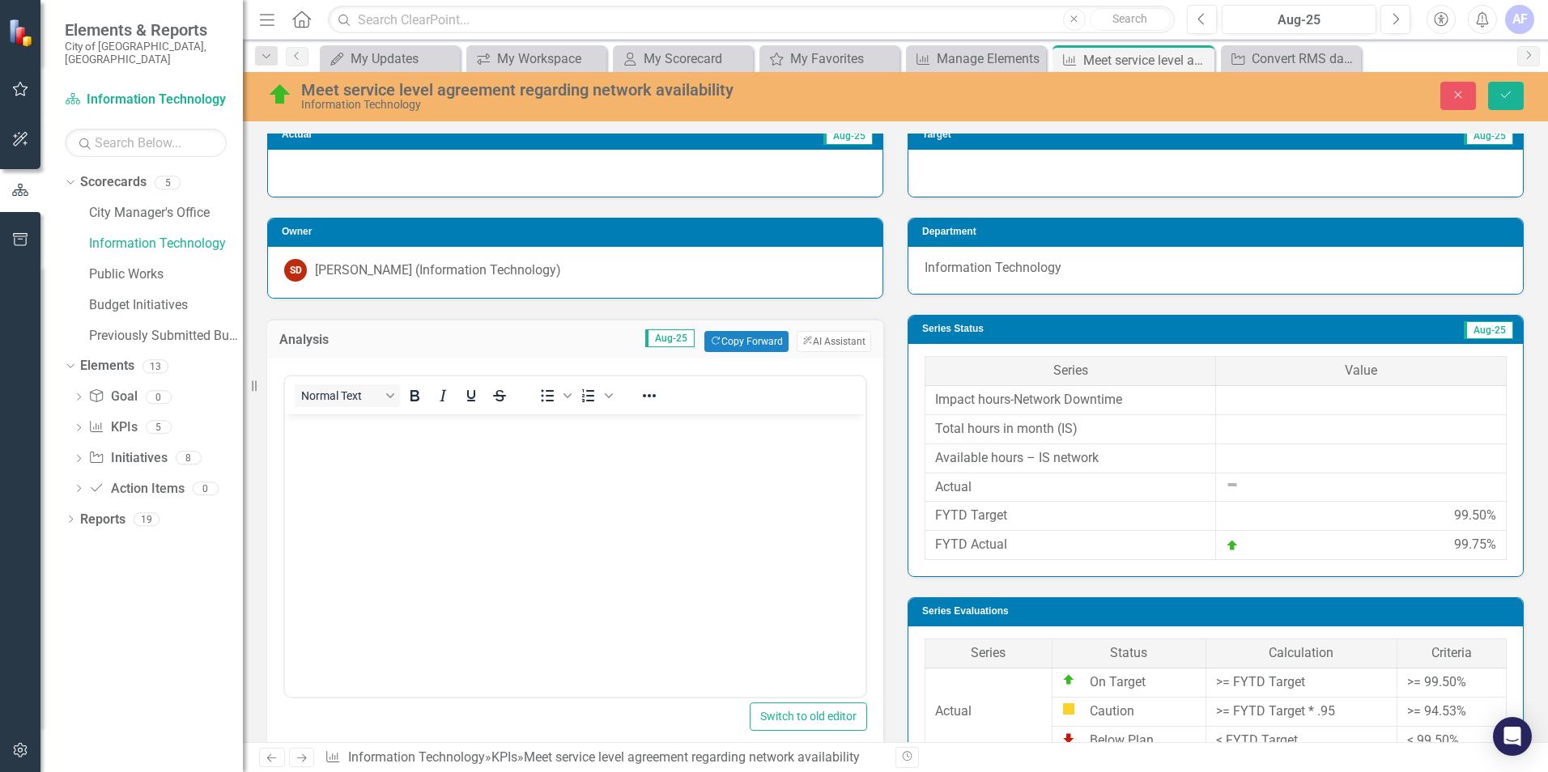
scroll to position [0, 0]
drag, startPoint x: 682, startPoint y: 791, endPoint x: 393, endPoint y: 451, distance: 446.3
click at [393, 451] on body "Rich Text Area. Press ALT-0 for help." at bounding box center [575, 536] width 581 height 243
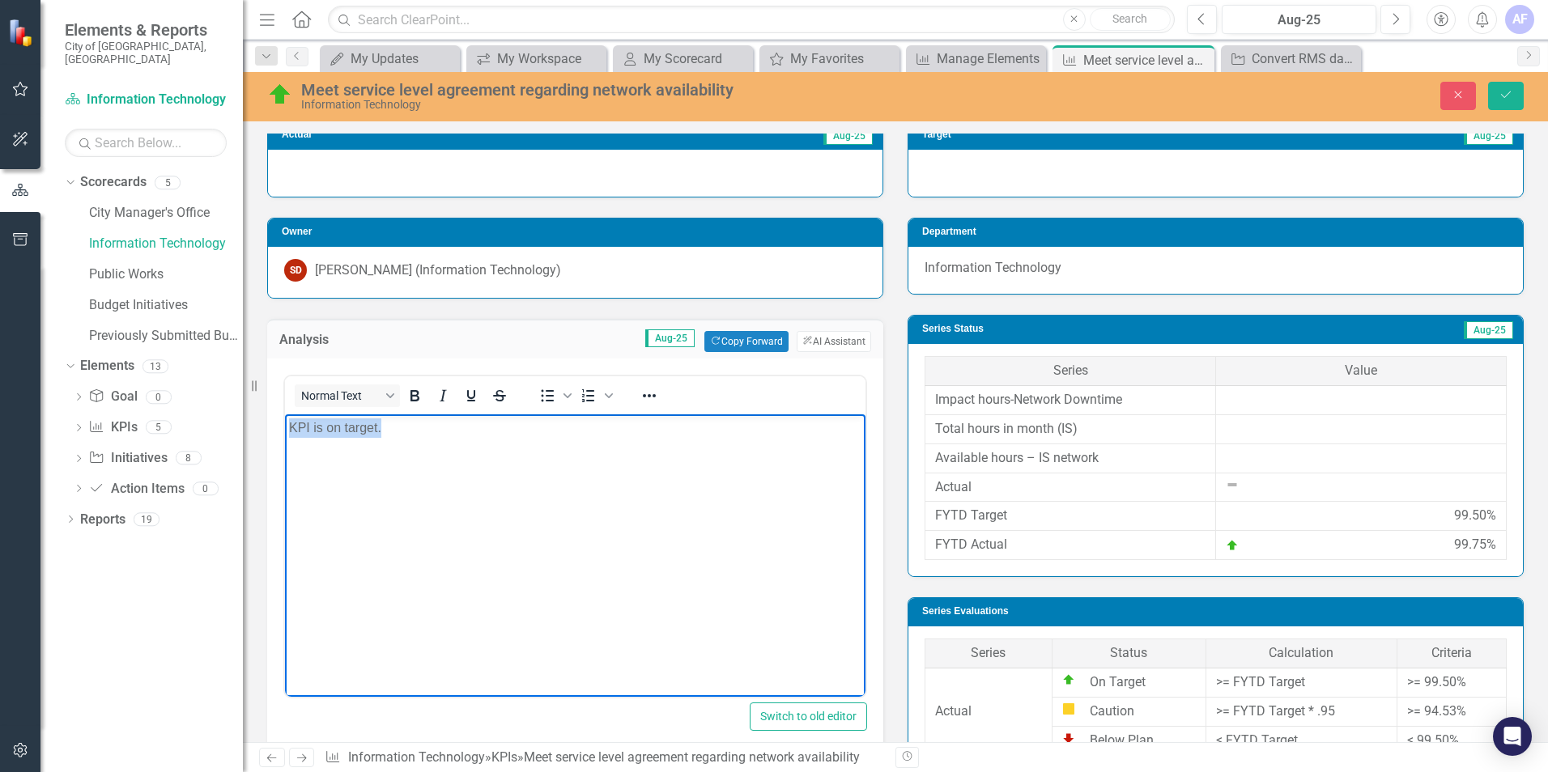
drag, startPoint x: 398, startPoint y: 436, endPoint x: 285, endPoint y: 430, distance: 112.7
click at [285, 430] on body "KPI is on target." at bounding box center [575, 536] width 581 height 243
copy p "KPI is on target."
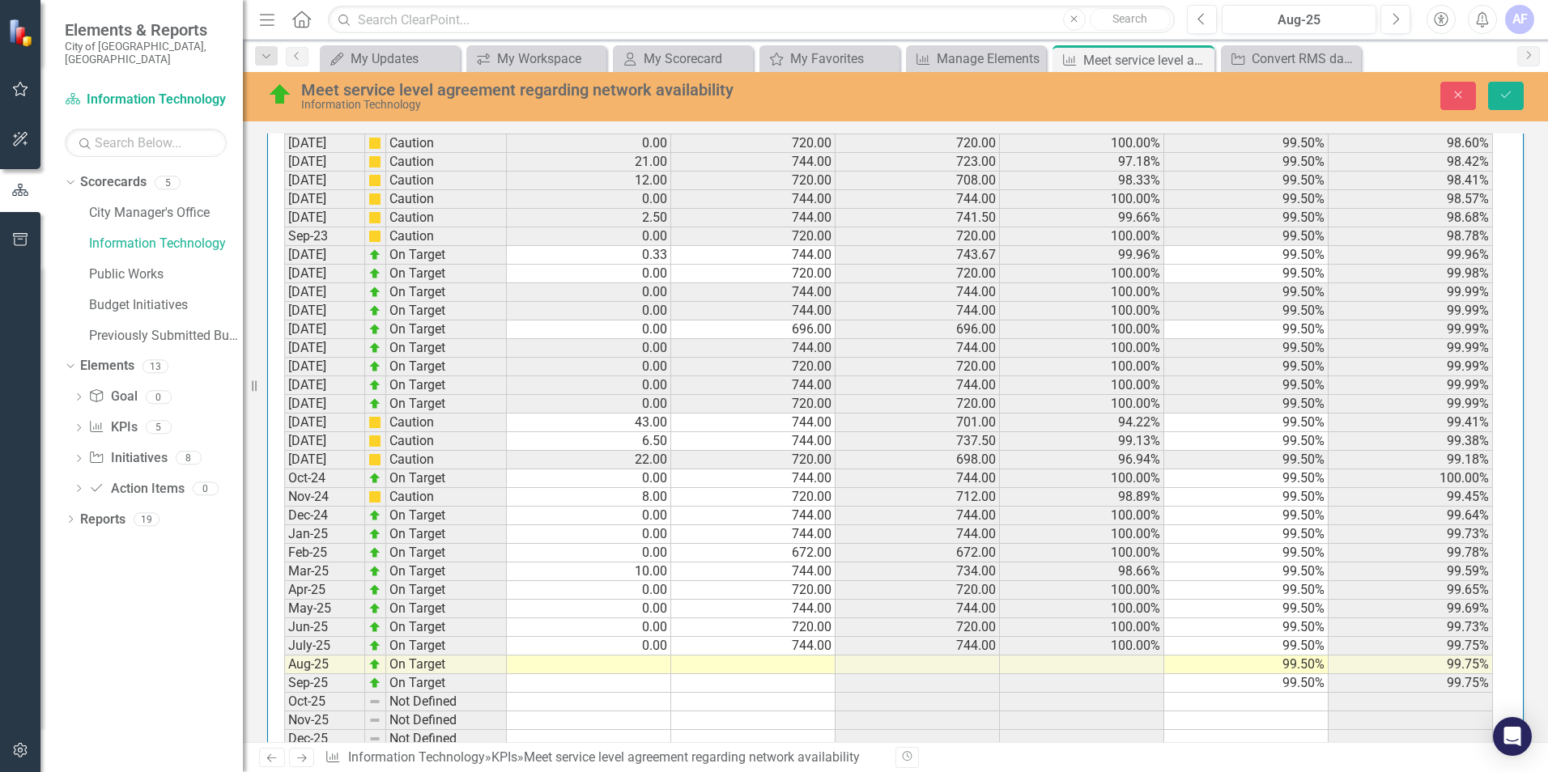
scroll to position [1886, 0]
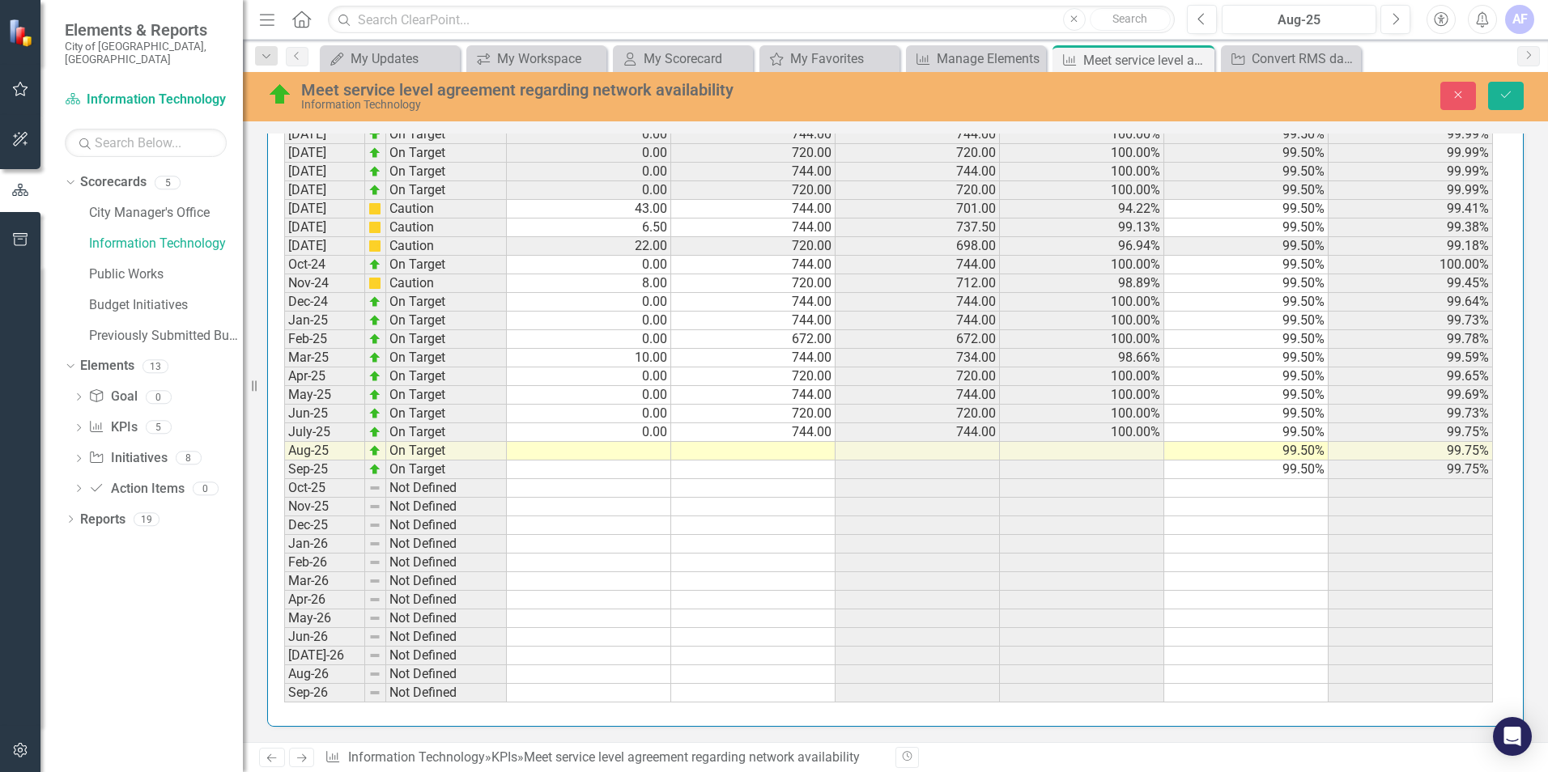
click at [607, 449] on td at bounding box center [589, 451] width 164 height 19
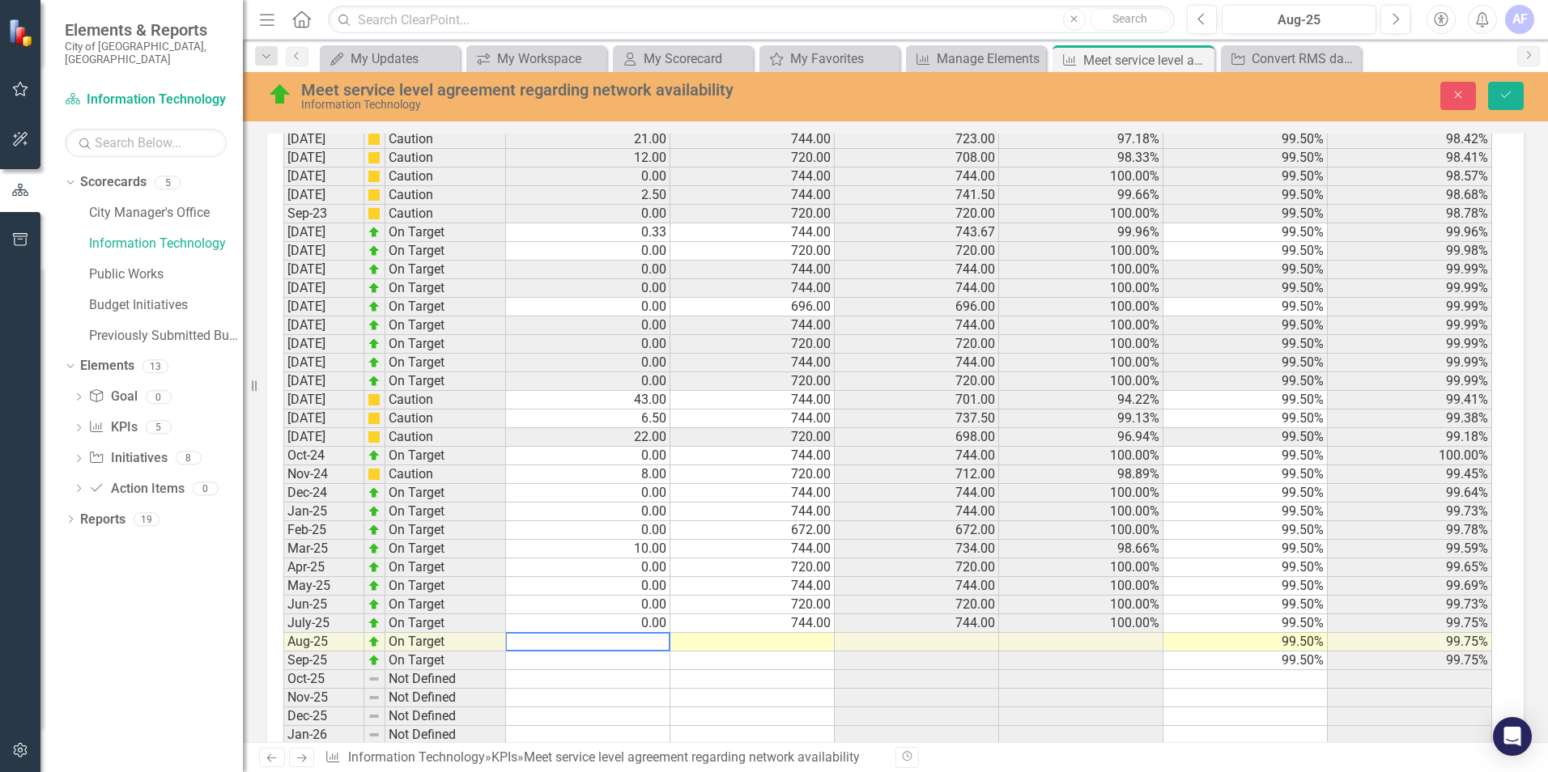
scroll to position [1733, 0]
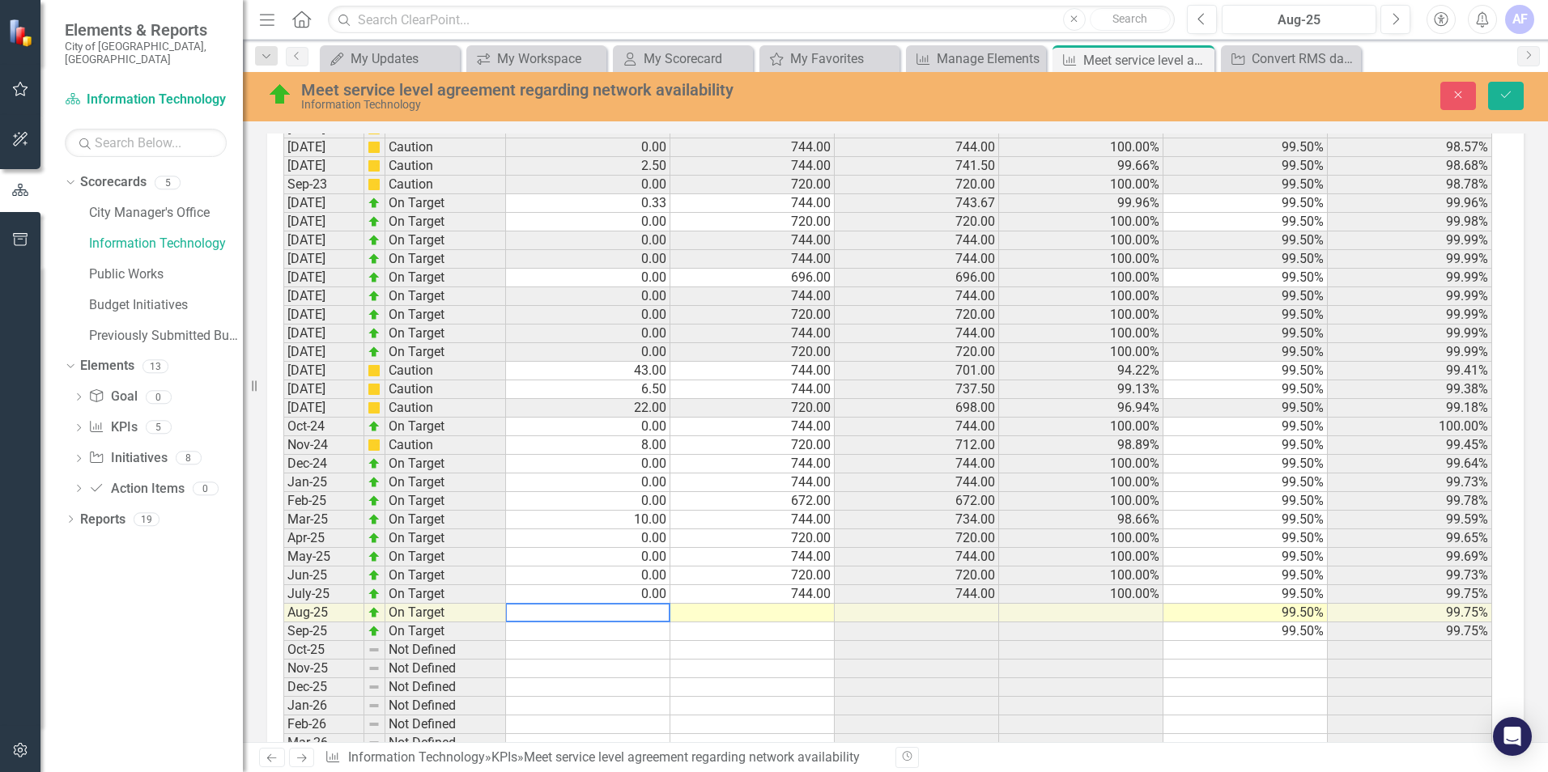
type textarea "0"
type textarea "744"
click at [1506, 89] on icon "Save" at bounding box center [1506, 94] width 15 height 11
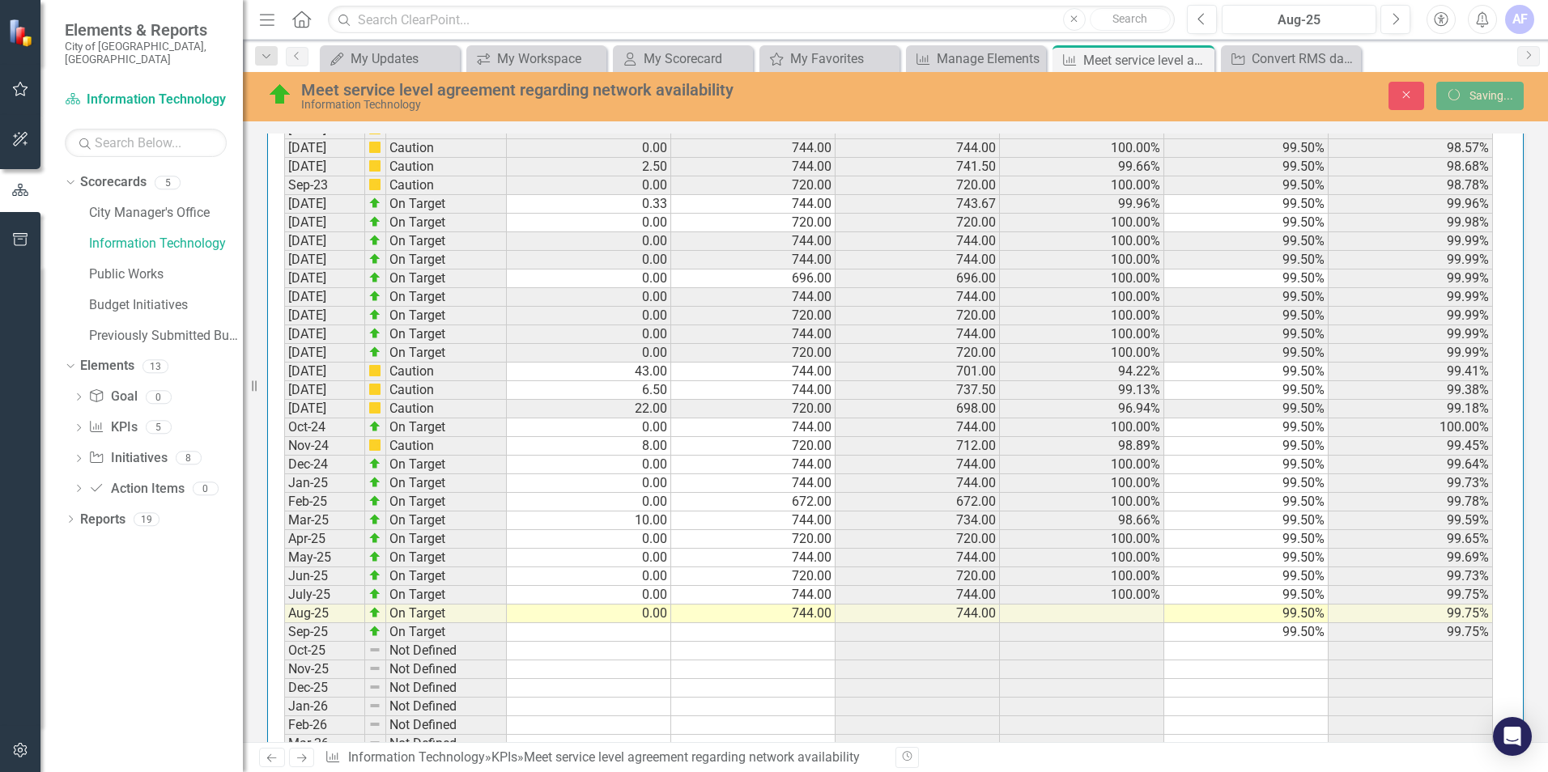
scroll to position [1548, 0]
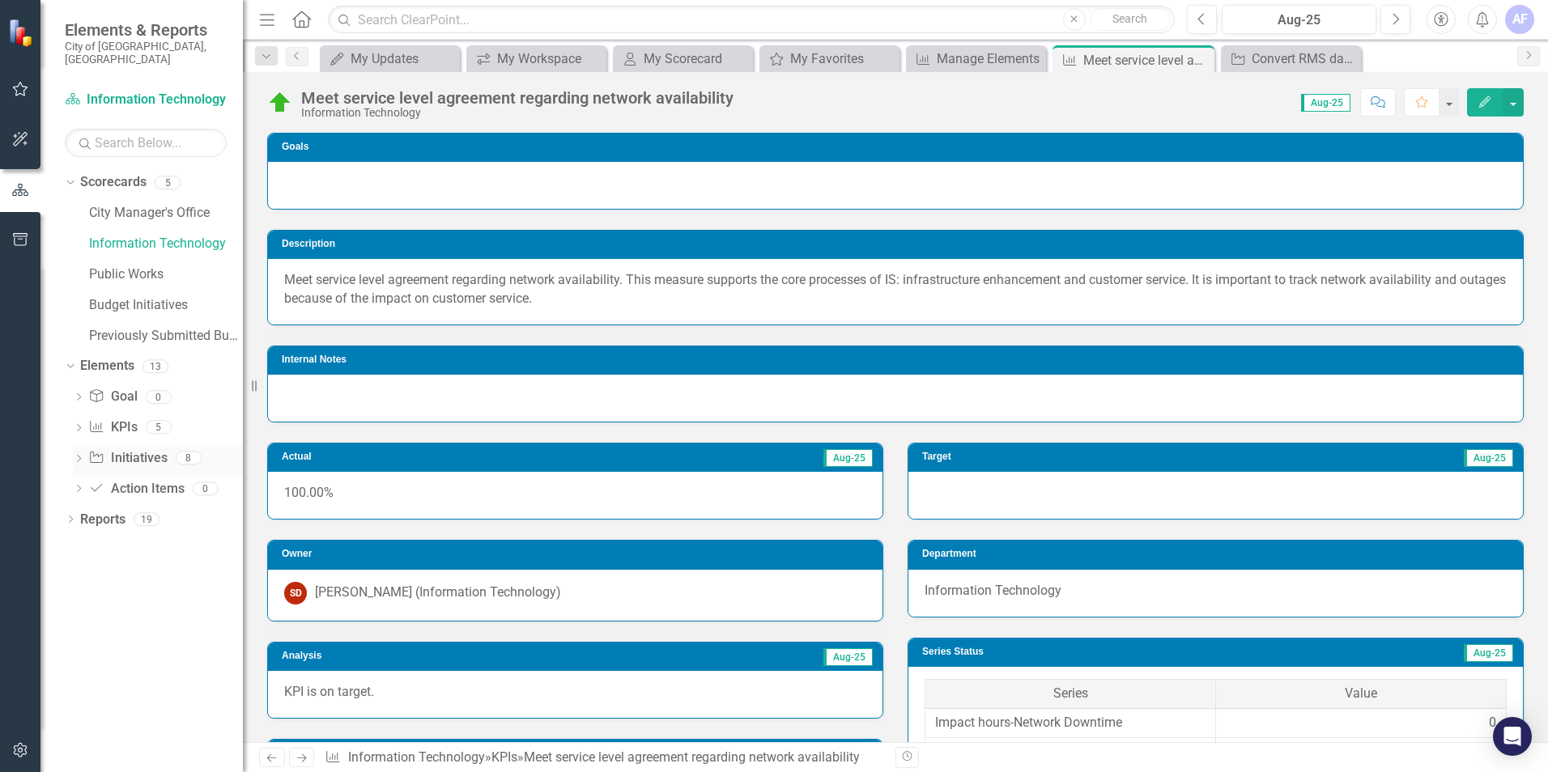
click at [145, 449] on link "Initiative Initiatives" at bounding box center [127, 458] width 79 height 19
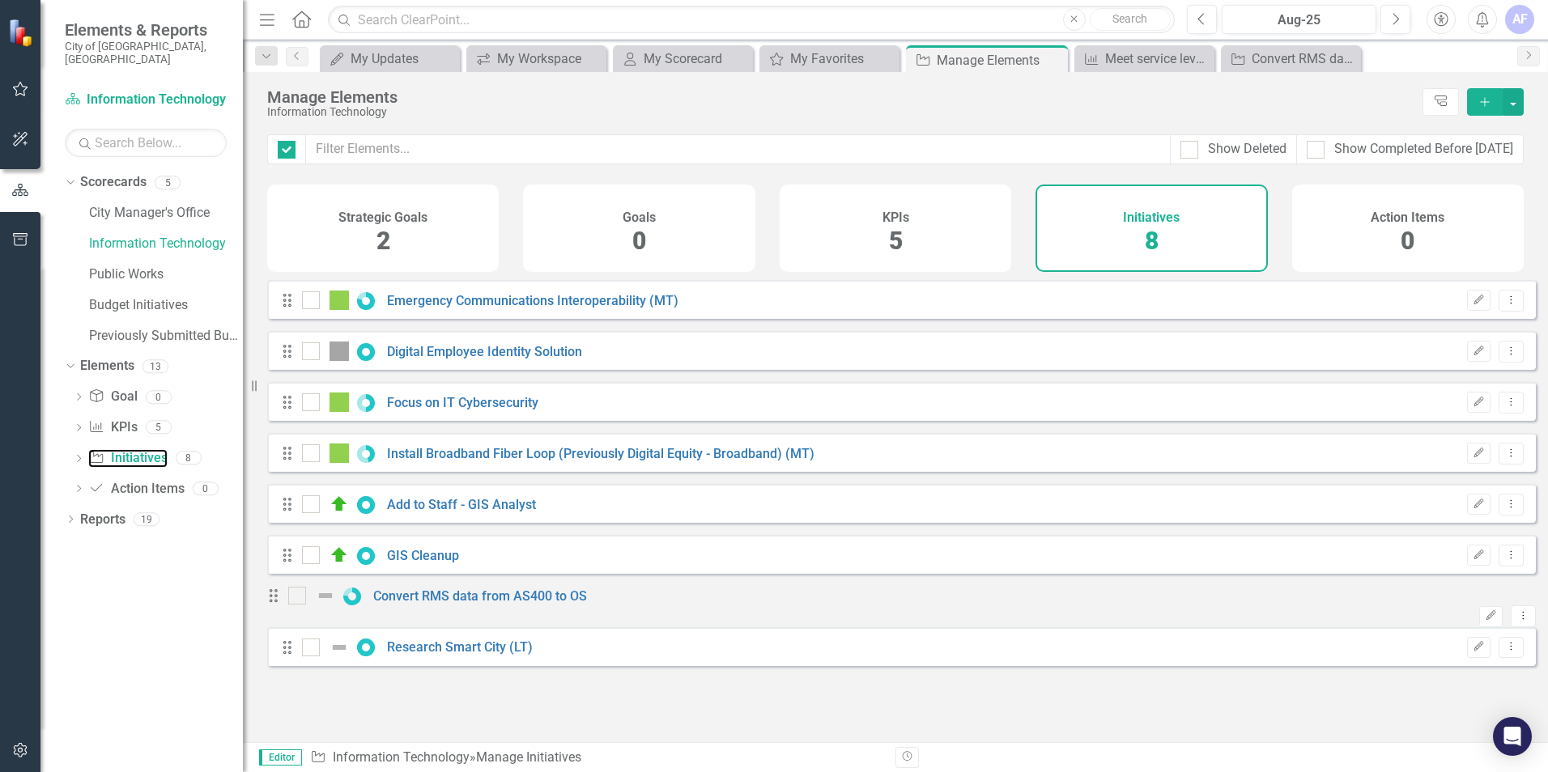
checkbox input "false"
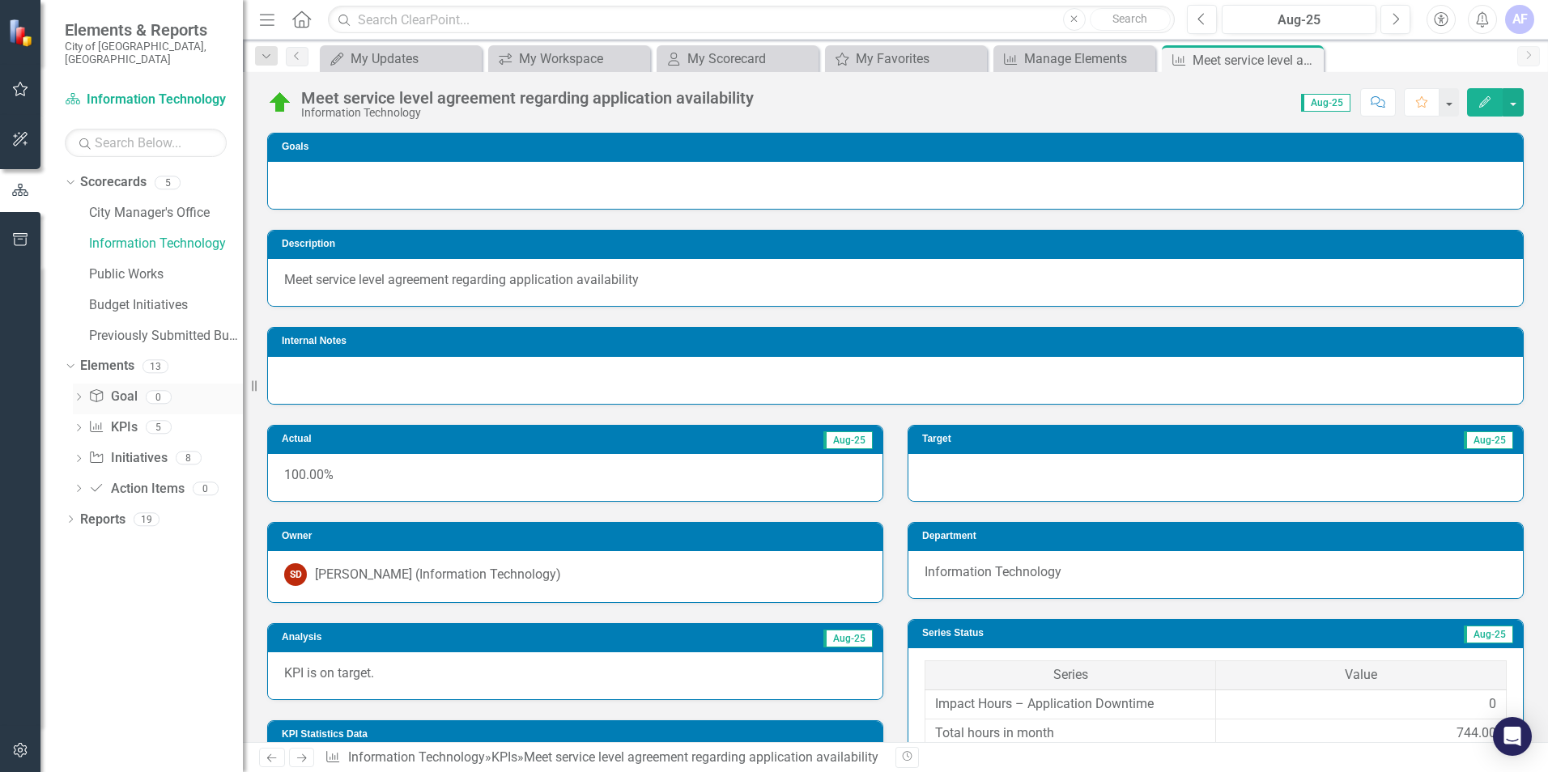
click at [109, 388] on link "Goal Goal" at bounding box center [112, 397] width 49 height 19
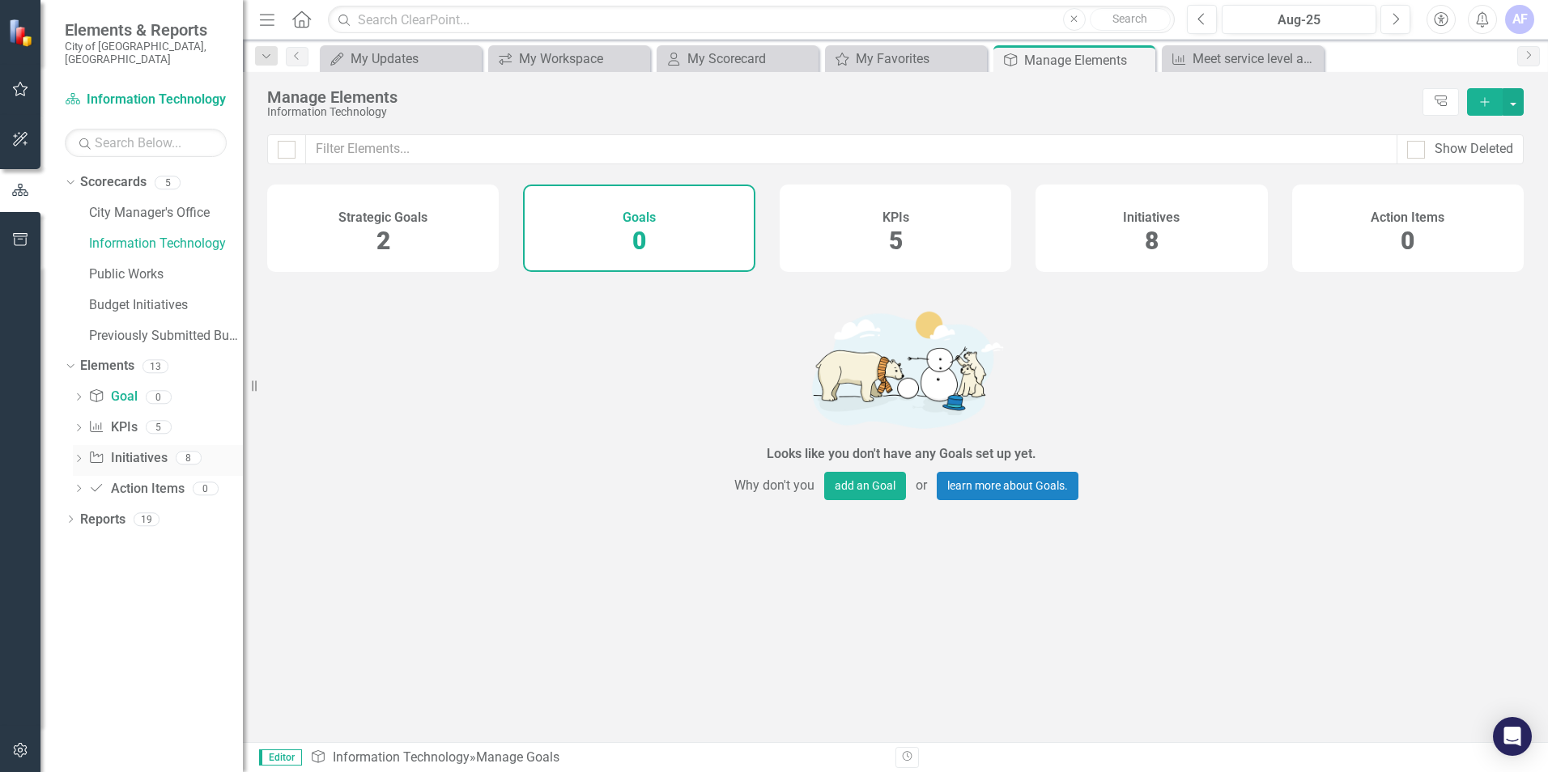
click at [79, 456] on icon "Dropdown" at bounding box center [78, 460] width 11 height 9
click at [83, 445] on div "Dropdown Initiative Initiatives 8" at bounding box center [154, 460] width 178 height 31
click at [73, 452] on icon "Dropdown" at bounding box center [68, 457] width 9 height 11
click at [92, 420] on icon "KPI" at bounding box center [96, 426] width 16 height 13
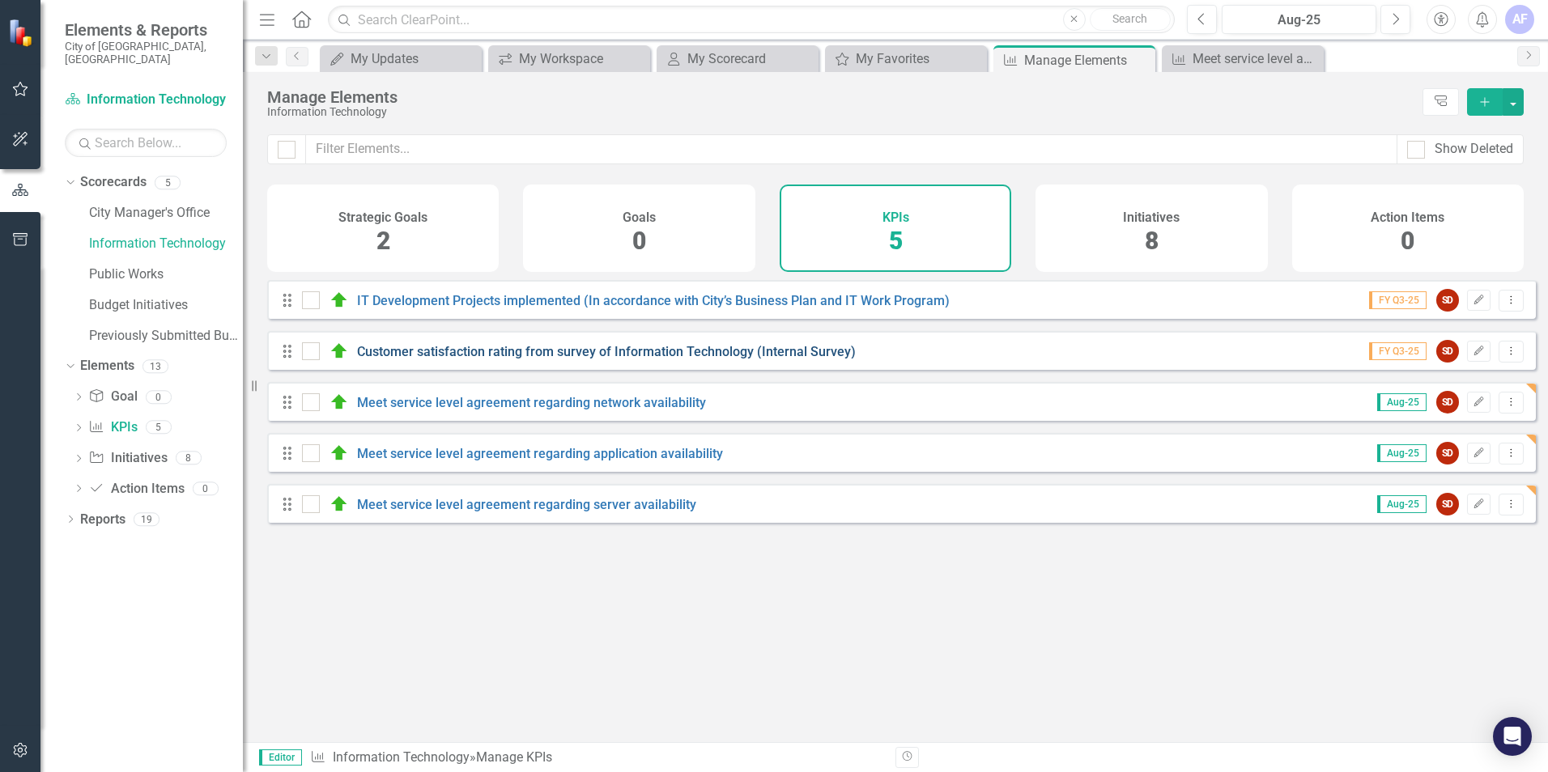
click at [536, 359] on link "Customer satisfaction rating from survey of Information Technology (Internal Su…" at bounding box center [606, 351] width 499 height 15
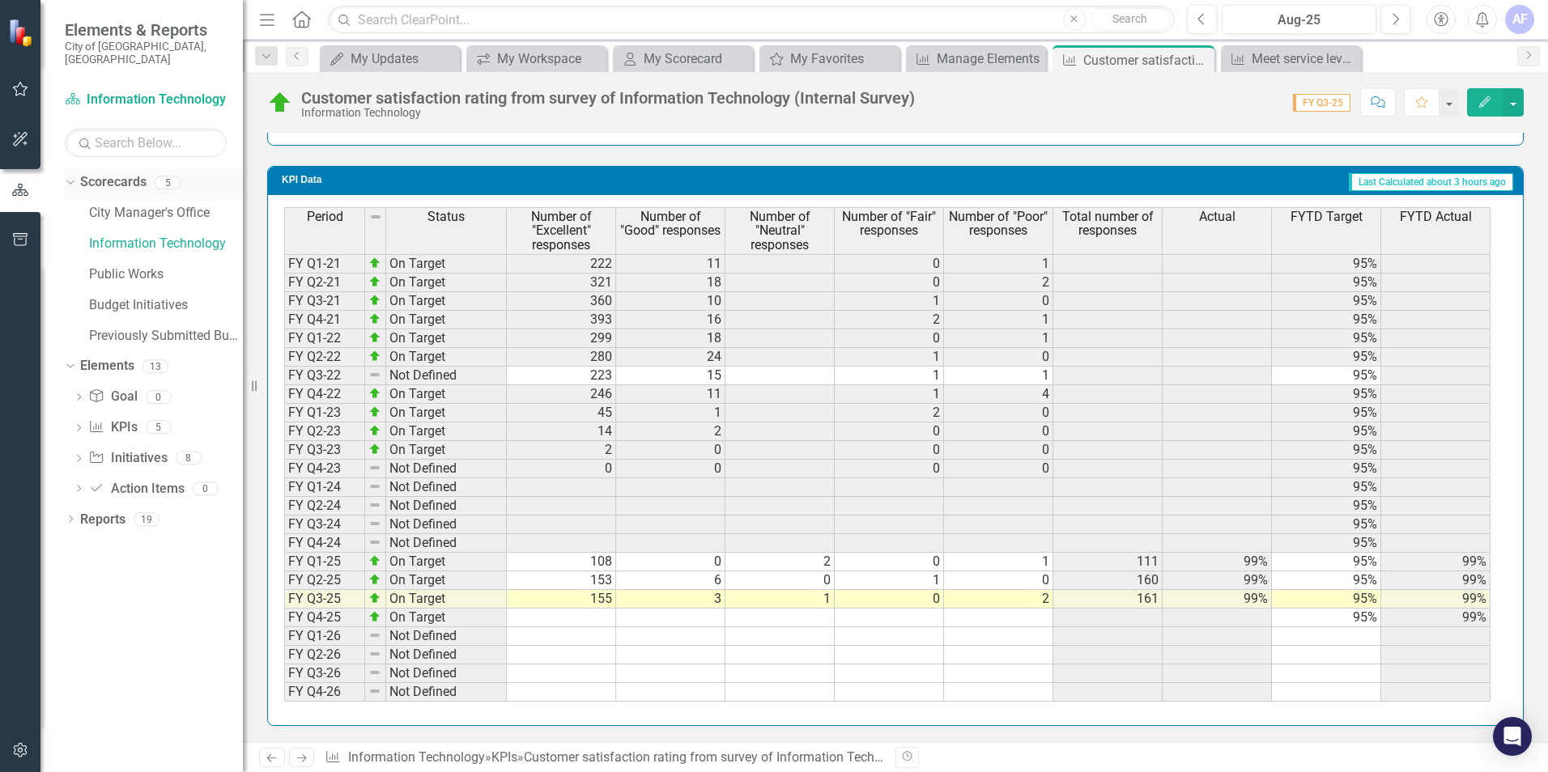
scroll to position [1446, 0]
click at [941, 61] on div "Manage Elements" at bounding box center [979, 59] width 85 height 20
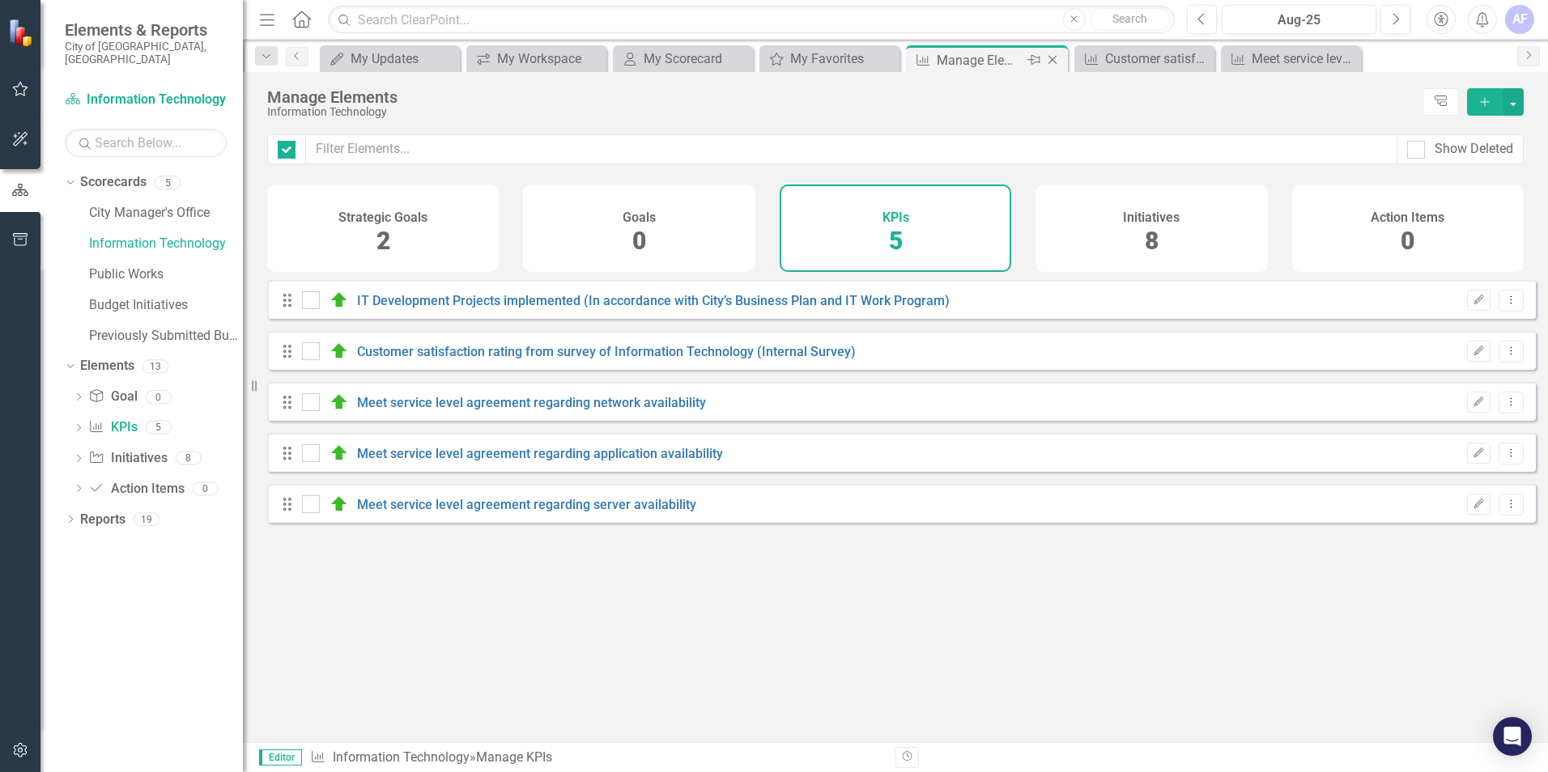
checkbox input "false"
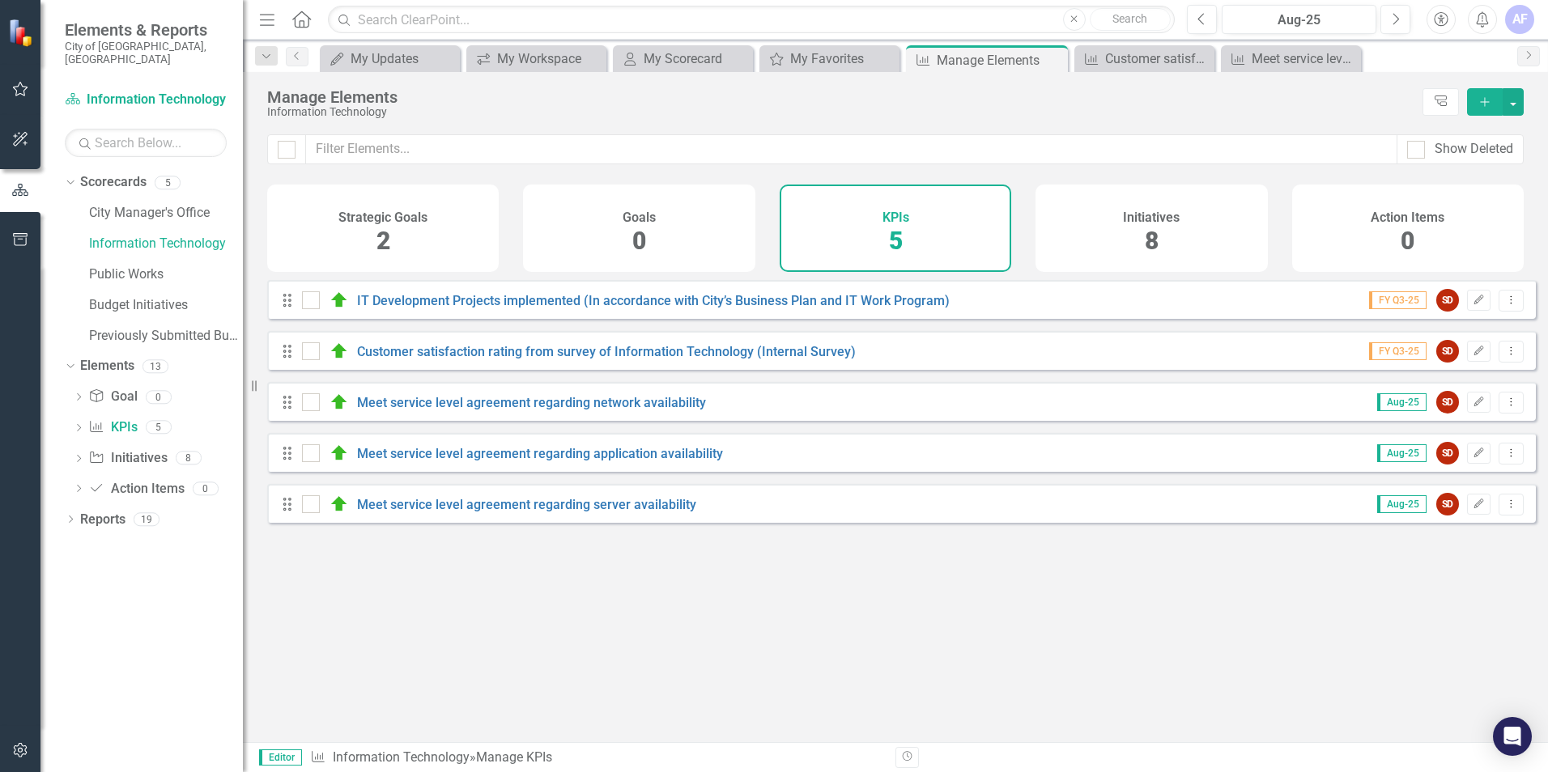
click at [440, 594] on div "Looks like you don't have any KPIs set up yet. Why don't you add a KPI or learn…" at bounding box center [901, 491] width 1269 height 422
click at [845, 49] on div "My Favorites" at bounding box center [832, 59] width 85 height 20
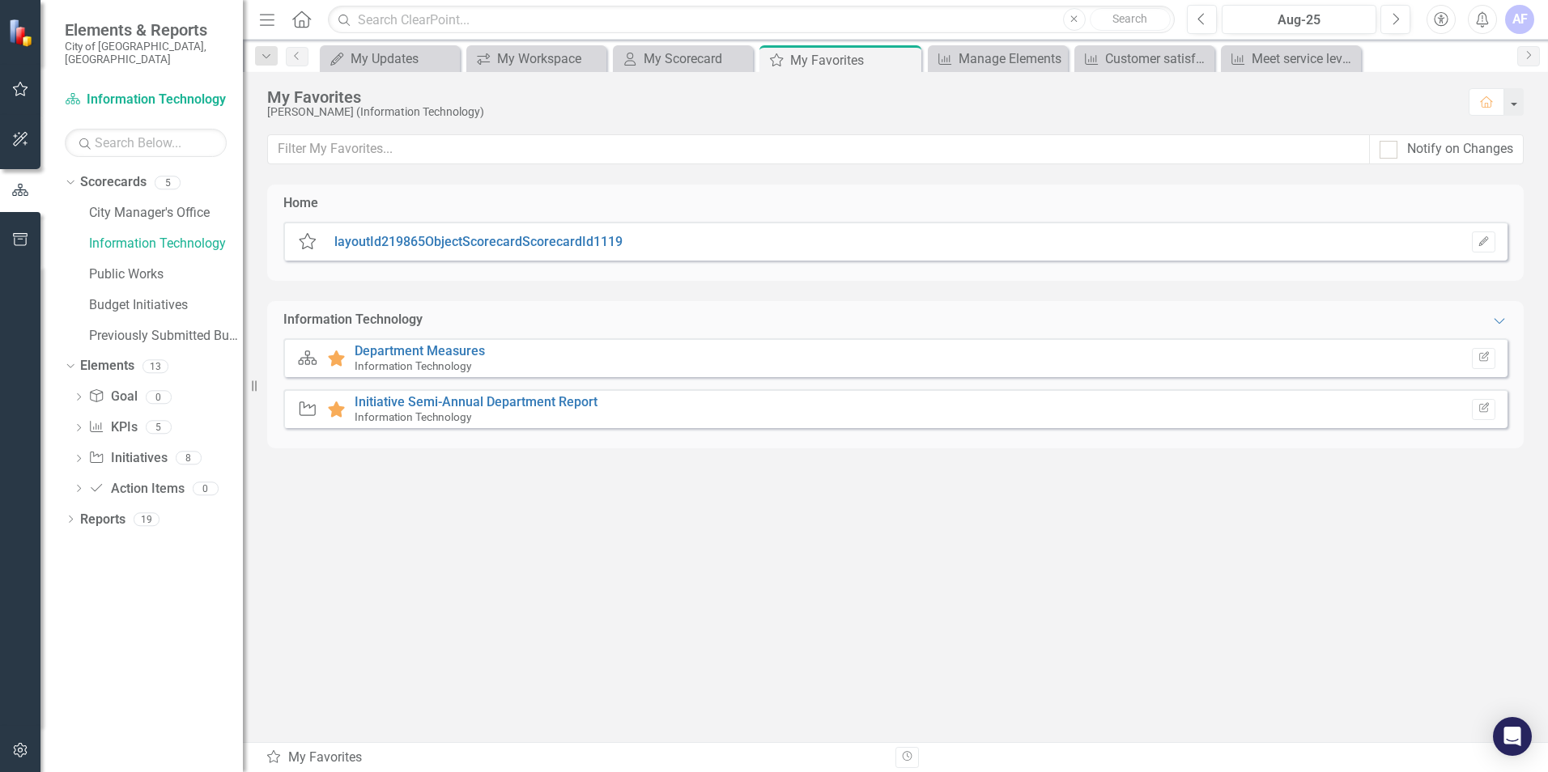
click at [575, 532] on div "Home My ClearPoint layoutId219865ObjectScorecardScorecardId1119 Edit Informatio…" at bounding box center [895, 464] width 1257 height 558
click at [115, 449] on link "Initiative Initiatives" at bounding box center [127, 458] width 79 height 19
